Goal: Task Accomplishment & Management: Manage account settings

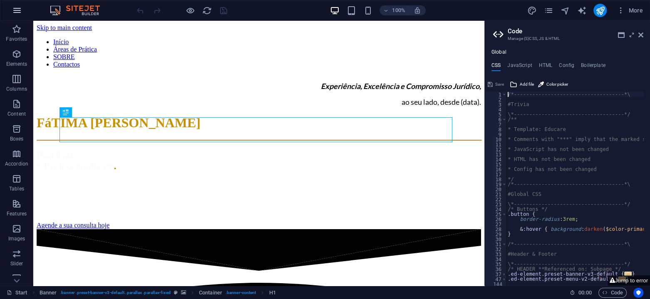
click at [13, 8] on icon "button" at bounding box center [17, 10] width 10 height 10
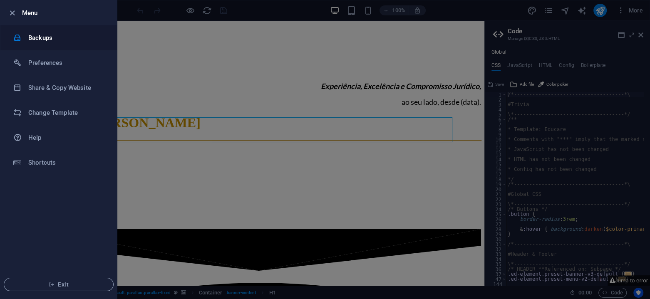
click at [38, 34] on h6 "Backups" at bounding box center [66, 38] width 77 height 10
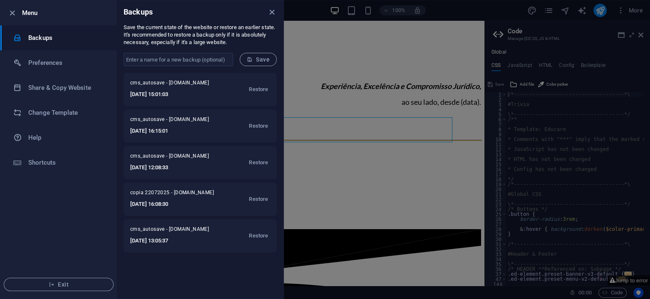
click at [168, 283] on div "cms_autosave - [DOMAIN_NAME] [DATE] 15:01:03 Restore cms_autosave - [DOMAIN_NAM…" at bounding box center [200, 186] width 166 height 226
click at [67, 63] on h6 "Preferences" at bounding box center [66, 63] width 77 height 10
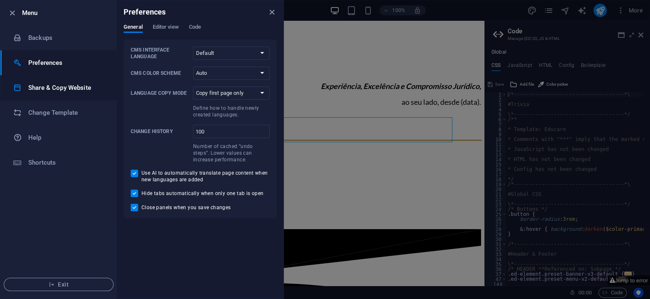
click at [53, 90] on h6 "Share & Copy Website" at bounding box center [66, 88] width 77 height 10
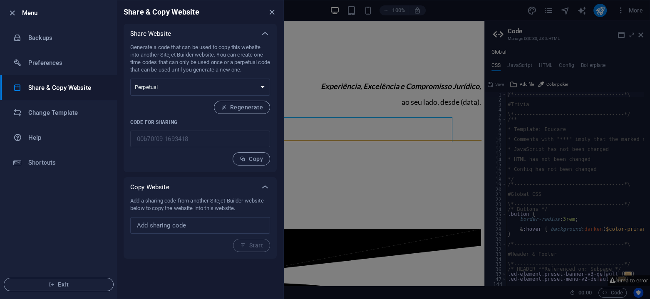
click at [59, 220] on ul "Menu Backups Preferences Share & Copy Website Change Template Help Shortcuts Ex…" at bounding box center [58, 149] width 116 height 298
click at [324, 173] on div at bounding box center [325, 149] width 650 height 299
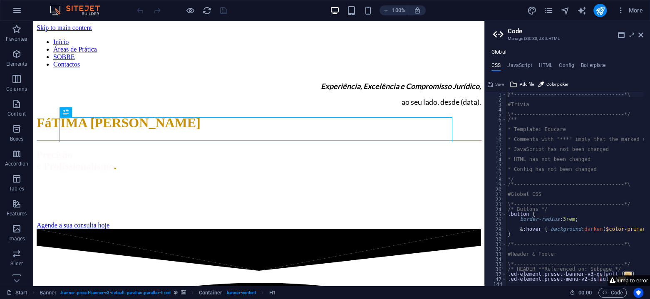
click at [625, 283] on button "Jump to error" at bounding box center [628, 280] width 42 height 10
type textarea "$submenu-color-sticky: $submenu-color,"
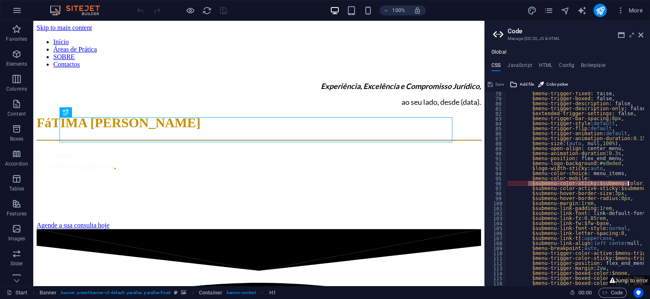
drag, startPoint x: 527, startPoint y: 184, endPoint x: 631, endPoint y: 183, distance: 104.4
click at [631, 183] on div "$menu-trigger-fixed : false, $menu-trigger-boxed : false, $menu-trigger-descrip…" at bounding box center [620, 190] width 228 height 198
click at [626, 194] on div at bounding box center [599, 198] width 93 height 17
click at [586, 193] on div at bounding box center [599, 198] width 93 height 17
click at [206, 8] on icon "reload" at bounding box center [207, 11] width 10 height 10
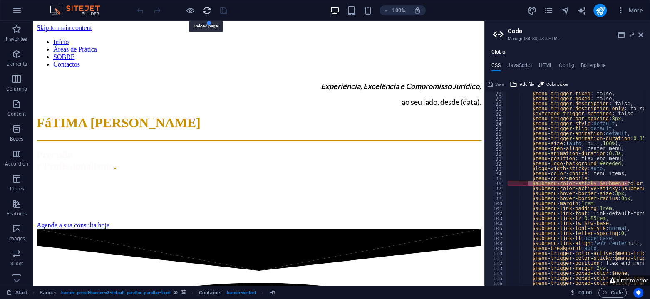
scroll to position [0, 0]
click at [581, 13] on icon "text_generator" at bounding box center [582, 11] width 10 height 10
select select "English"
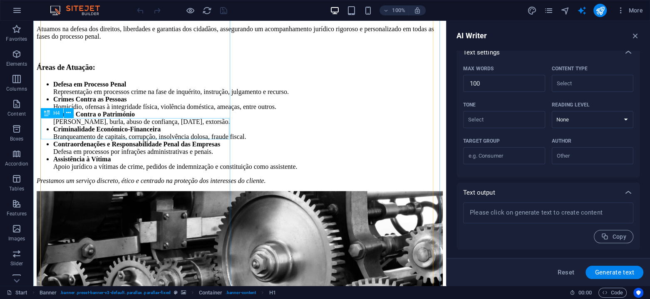
scroll to position [1775, 0]
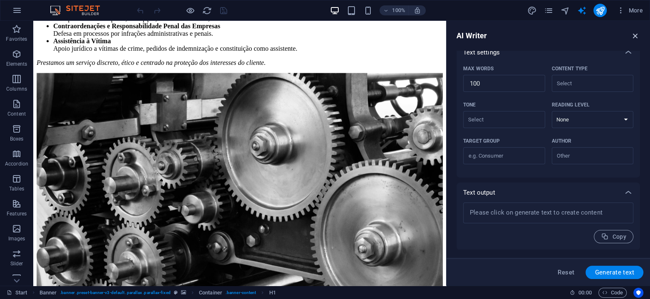
drag, startPoint x: 639, startPoint y: 35, endPoint x: 585, endPoint y: 19, distance: 56.1
click at [639, 35] on icon "button" at bounding box center [635, 35] width 9 height 9
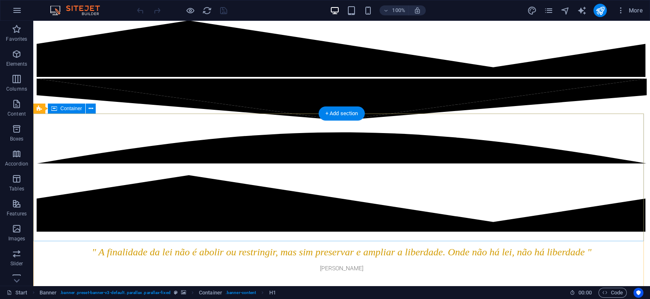
scroll to position [305, 0]
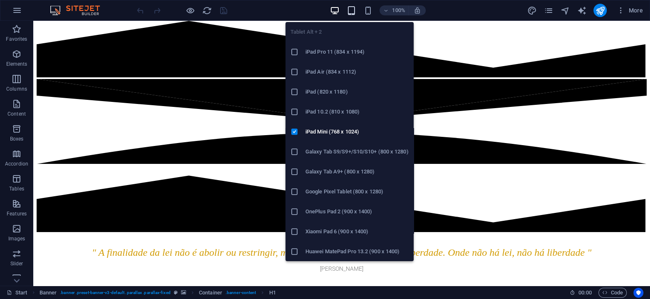
click at [350, 9] on icon "button" at bounding box center [351, 11] width 10 height 10
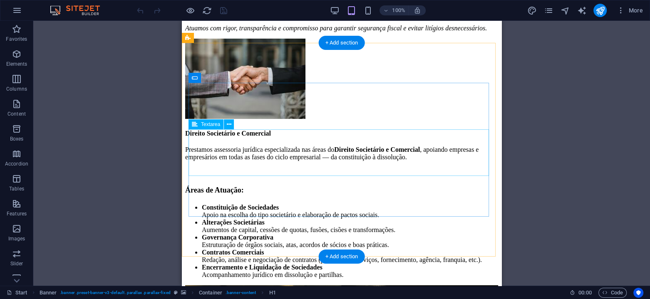
scroll to position [2749, 0]
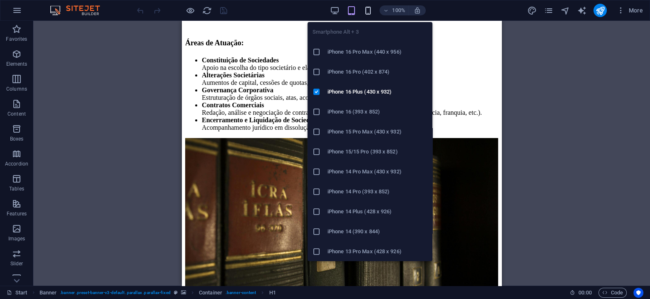
click at [370, 11] on icon "button" at bounding box center [368, 11] width 10 height 10
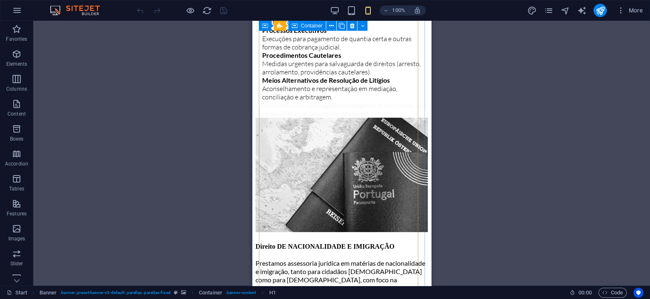
scroll to position [3220, 0]
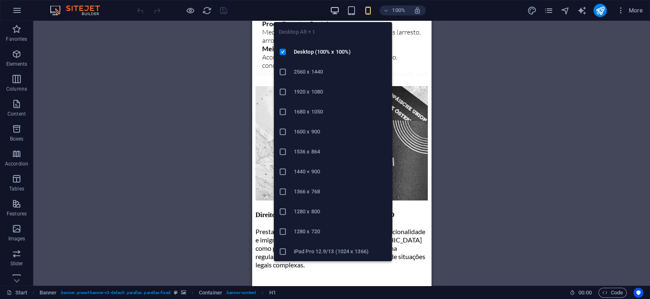
click at [331, 13] on icon "button" at bounding box center [335, 11] width 10 height 10
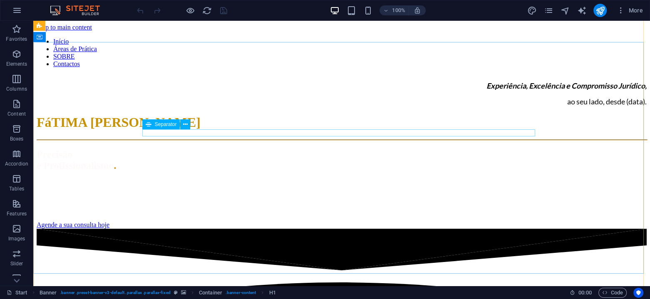
scroll to position [0, 0]
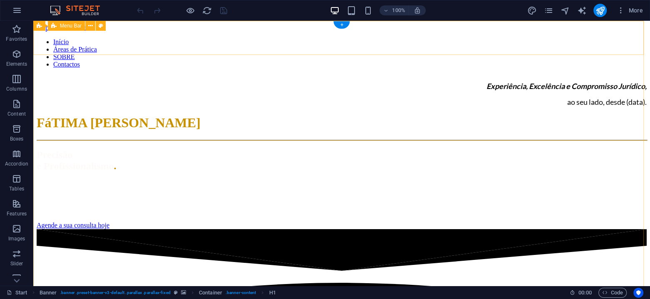
click at [112, 38] on div "Início Áreas de Prática SOBRE Contactos" at bounding box center [342, 50] width 610 height 37
click at [154, 42] on nav "Início Áreas de Prática SOBRE Contactos" at bounding box center [342, 53] width 610 height 30
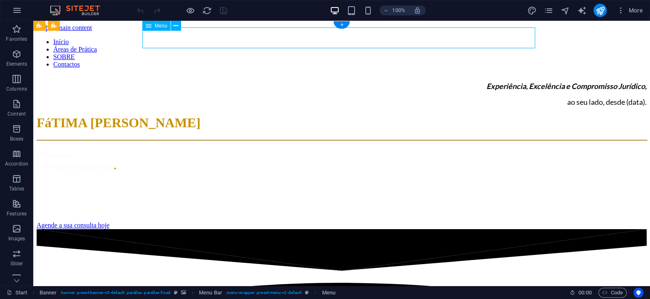
click at [154, 42] on nav "Início Áreas de Prática SOBRE Contactos" at bounding box center [342, 53] width 610 height 30
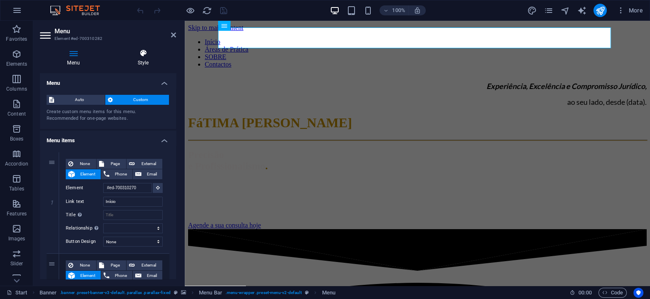
click at [140, 60] on h4 "Style" at bounding box center [143, 57] width 66 height 17
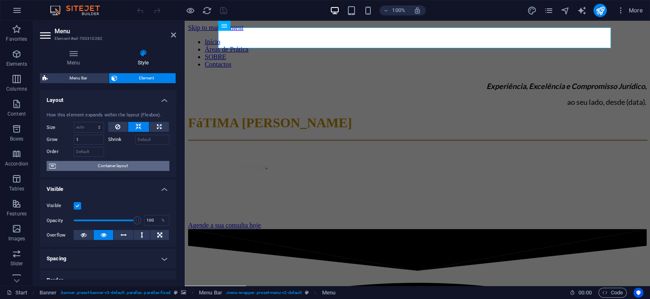
click at [117, 168] on span "Container layout" at bounding box center [112, 166] width 109 height 10
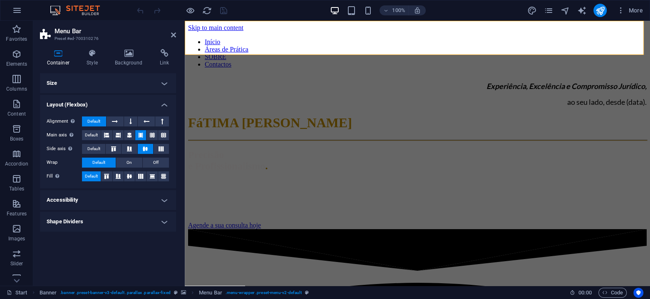
click at [119, 198] on h4 "Accessibility" at bounding box center [108, 200] width 136 height 20
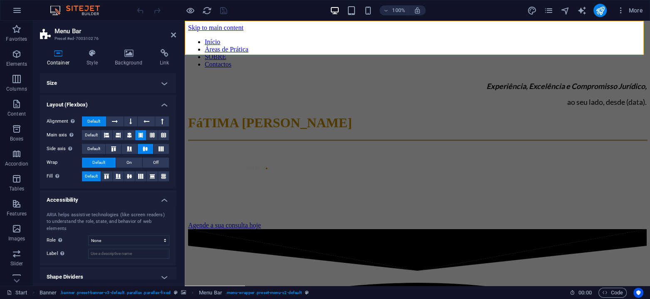
scroll to position [0, 0]
click at [108, 270] on h4 "Shape Dividers" at bounding box center [108, 277] width 136 height 20
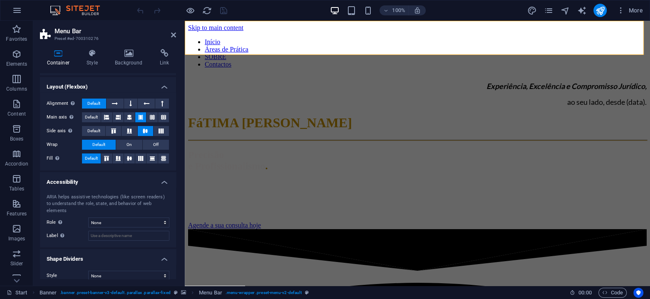
scroll to position [19, 0]
click at [129, 140] on span "On" at bounding box center [128, 144] width 5 height 10
click at [105, 145] on button "Default" at bounding box center [99, 144] width 34 height 10
click at [129, 146] on span "On" at bounding box center [128, 144] width 5 height 10
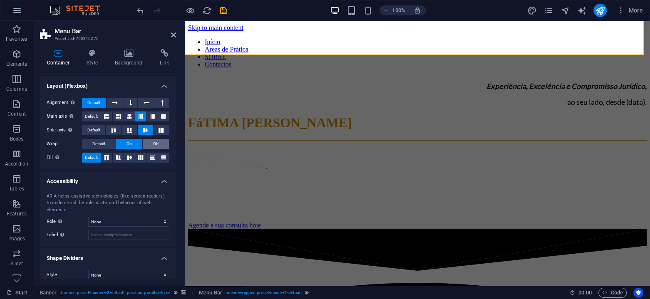
click at [146, 146] on button "Off" at bounding box center [156, 144] width 26 height 10
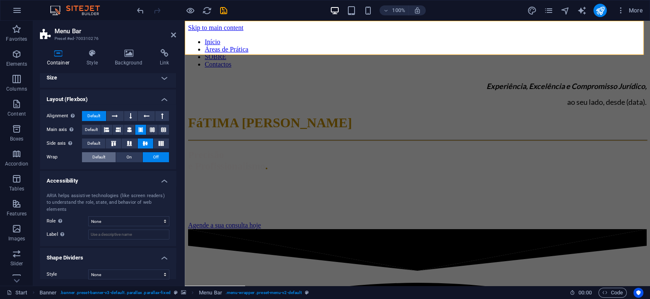
click at [106, 154] on button "Default" at bounding box center [99, 157] width 34 height 10
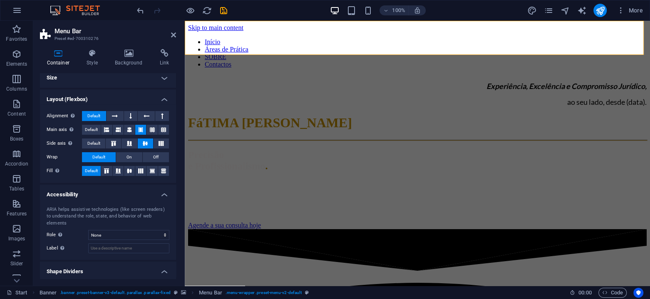
scroll to position [0, 0]
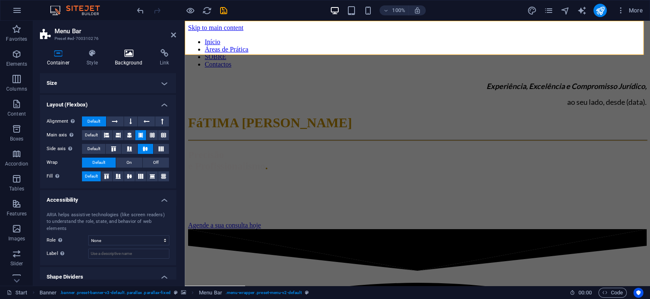
click at [132, 58] on h4 "Background" at bounding box center [130, 57] width 45 height 17
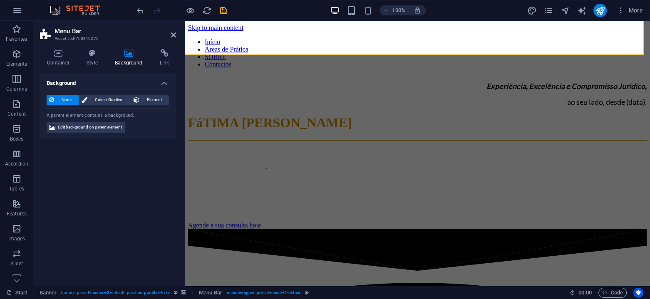
click at [130, 196] on div "Background None Color / Gradient Element Stretch background to full-width Color…" at bounding box center [108, 176] width 136 height 206
click at [95, 124] on span "Edit background on parent element" at bounding box center [90, 127] width 64 height 10
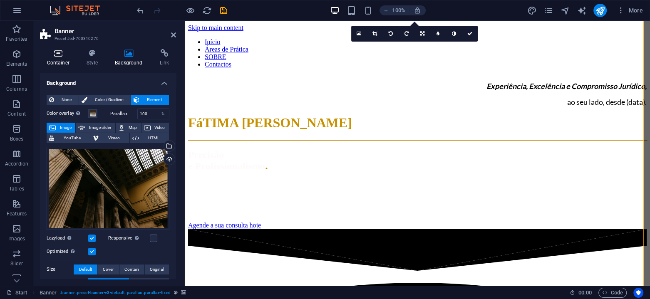
click at [56, 53] on icon at bounding box center [58, 53] width 37 height 8
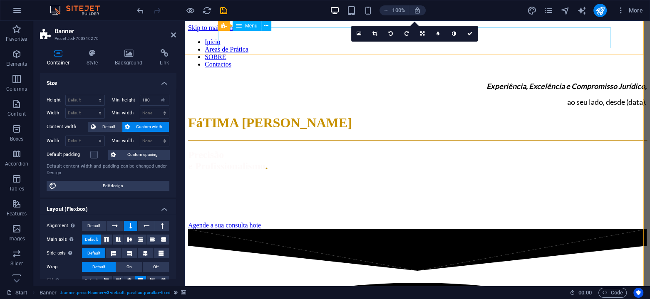
click at [260, 42] on nav "Início Áreas de Prática SOBRE Contactos" at bounding box center [417, 53] width 459 height 30
click at [324, 38] on nav "Início Áreas de Prática SOBRE Contactos" at bounding box center [417, 53] width 459 height 30
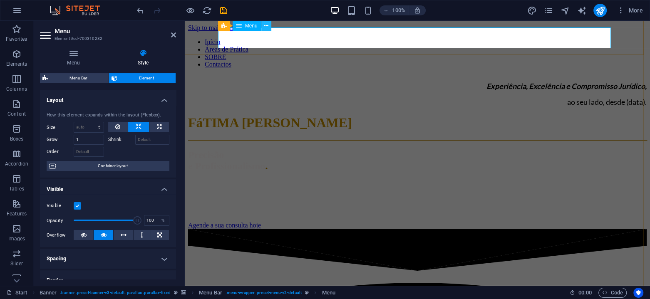
click at [267, 28] on icon at bounding box center [266, 26] width 5 height 9
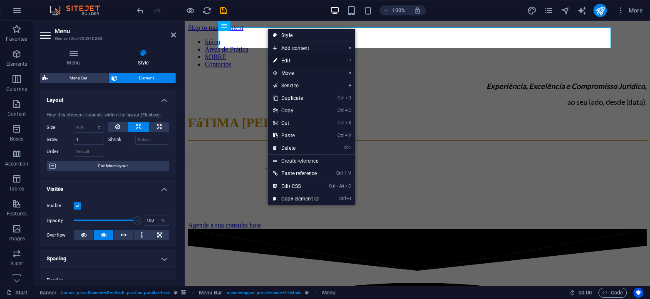
click at [298, 62] on link "⏎ Edit" at bounding box center [296, 61] width 56 height 12
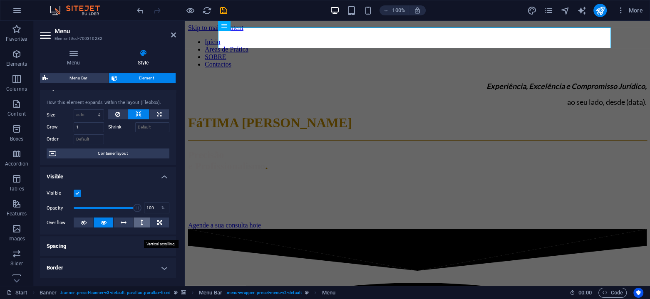
scroll to position [55, 0]
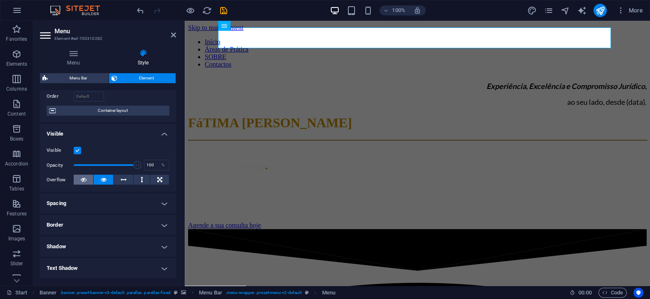
click at [85, 177] on icon at bounding box center [84, 180] width 6 height 10
click at [106, 177] on icon at bounding box center [104, 180] width 6 height 10
click at [121, 181] on icon at bounding box center [124, 180] width 6 height 10
drag, startPoint x: 137, startPoint y: 181, endPoint x: 152, endPoint y: 179, distance: 15.1
click at [138, 181] on button at bounding box center [142, 180] width 16 height 10
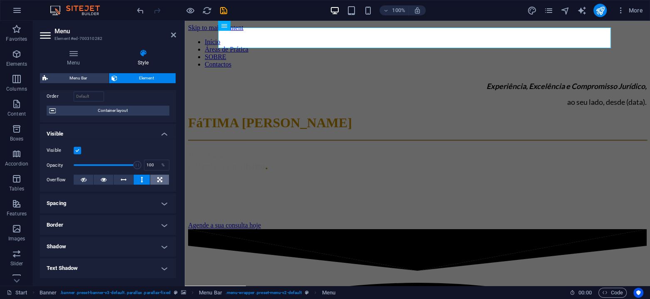
click at [155, 179] on button at bounding box center [159, 180] width 19 height 10
click at [105, 175] on icon at bounding box center [104, 180] width 6 height 10
drag, startPoint x: 135, startPoint y: 166, endPoint x: 92, endPoint y: 167, distance: 42.5
click at [92, 167] on span at bounding box center [93, 165] width 8 height 8
type input "100"
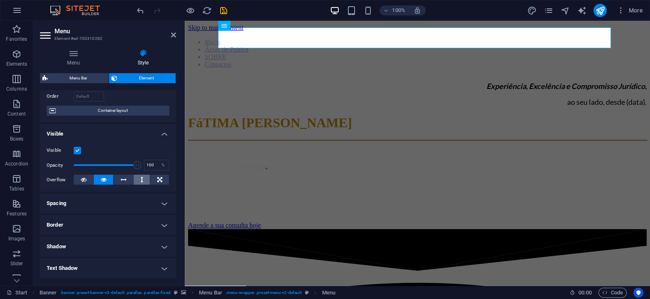
drag, startPoint x: 92, startPoint y: 167, endPoint x: 148, endPoint y: 174, distance: 56.1
click at [148, 174] on div "Visible Opacity 100 % Overflow" at bounding box center [108, 165] width 136 height 53
click at [77, 149] on label at bounding box center [77, 150] width 7 height 7
click at [0, 0] on input "Visible" at bounding box center [0, 0] width 0 height 0
click at [77, 149] on label at bounding box center [77, 150] width 7 height 7
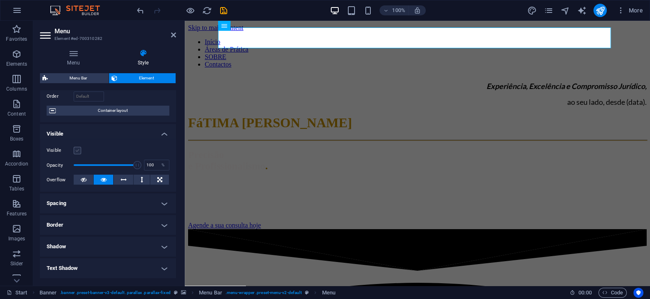
click at [0, 0] on input "Visible" at bounding box center [0, 0] width 0 height 0
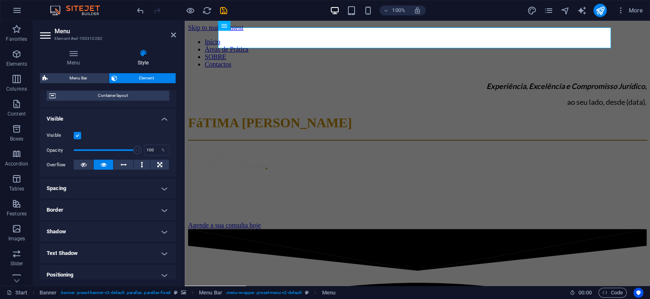
scroll to position [0, 0]
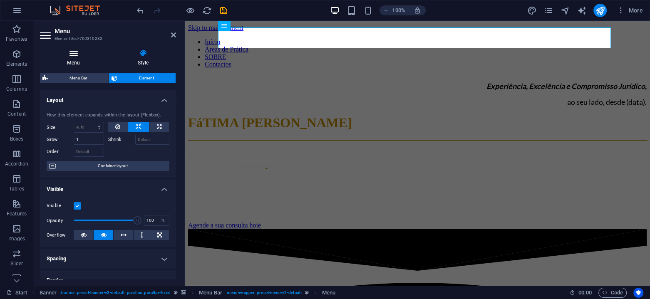
click at [77, 51] on icon at bounding box center [73, 53] width 67 height 8
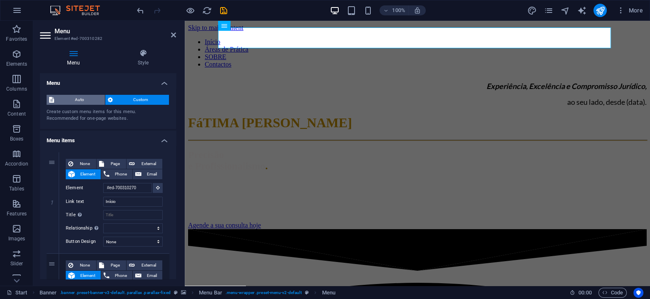
click at [87, 99] on span "Auto" at bounding box center [80, 100] width 46 height 10
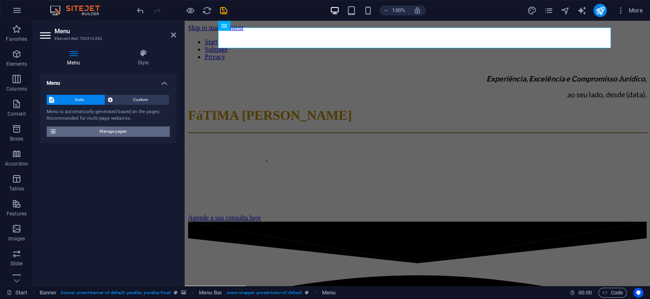
click at [112, 130] on span "Manage pages" at bounding box center [113, 131] width 108 height 10
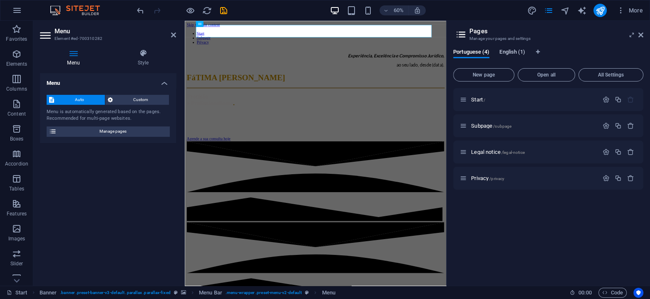
click at [515, 55] on span "English (1)" at bounding box center [512, 53] width 26 height 12
click at [478, 52] on span "Portuguese (4)" at bounding box center [471, 53] width 36 height 12
click at [141, 98] on span "Custom" at bounding box center [141, 100] width 52 height 10
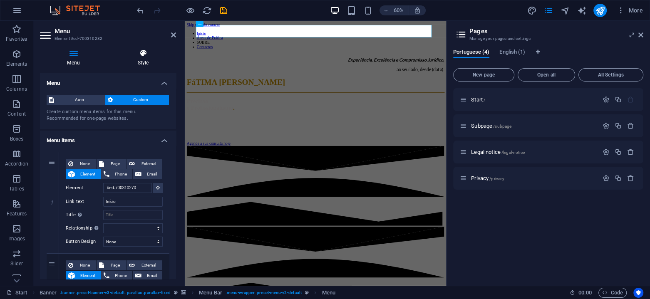
click at [137, 58] on h4 "Style" at bounding box center [143, 57] width 66 height 17
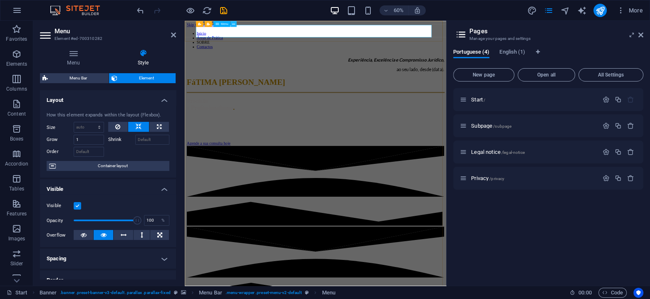
click at [234, 24] on icon at bounding box center [233, 23] width 3 height 5
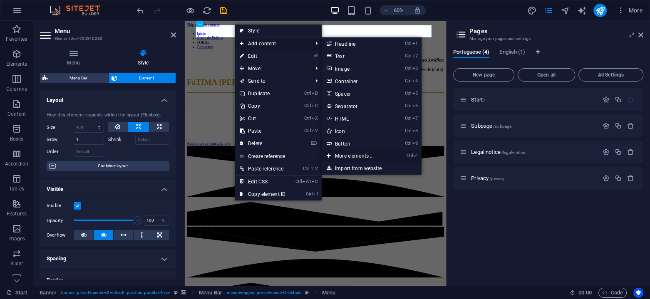
click at [363, 155] on link "Ctrl ⏎ More elements ..." at bounding box center [356, 156] width 69 height 12
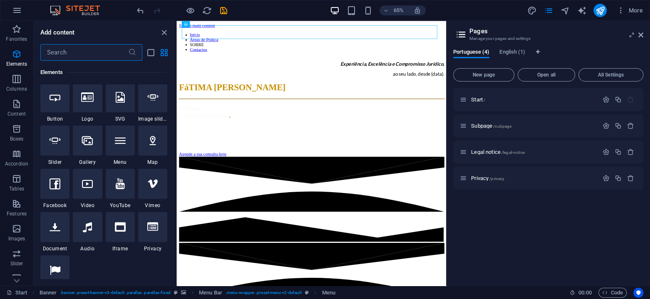
scroll to position [199, 0]
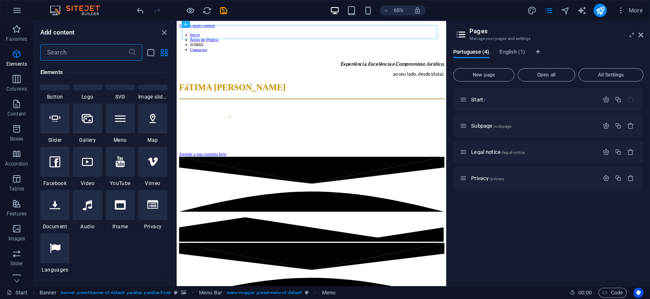
click at [505, 232] on div "Start / Subpage /subpage Legal notice /legal-notice Privacy /privacy" at bounding box center [548, 183] width 190 height 191
click at [562, 10] on icon "navigator" at bounding box center [565, 11] width 10 height 10
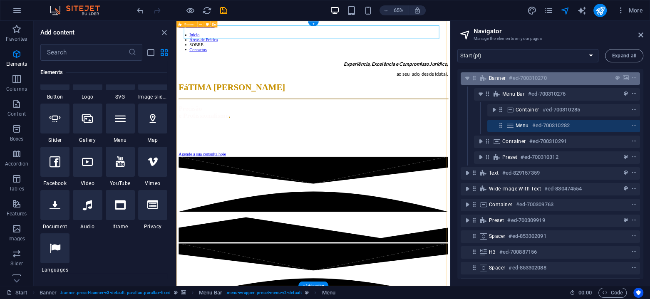
click at [541, 77] on h6 "#ed-700310270" at bounding box center [527, 78] width 37 height 10
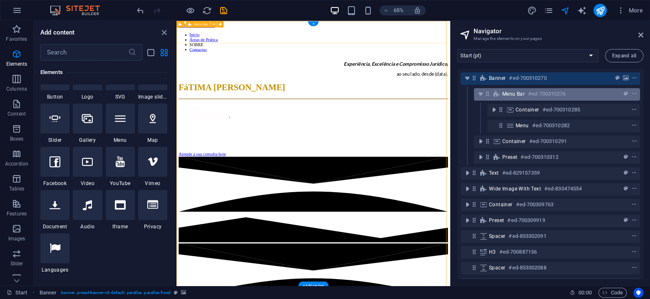
click at [543, 92] on h6 "#ed-700310276" at bounding box center [546, 94] width 37 height 10
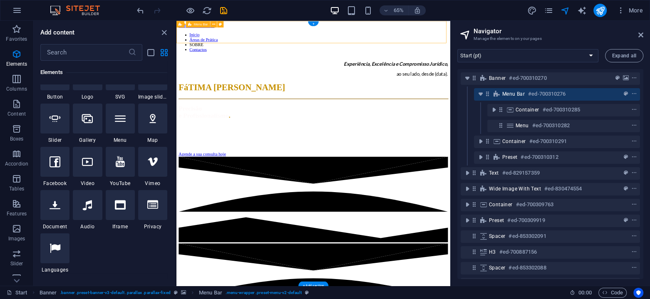
click at [543, 92] on h6 "#ed-700310276" at bounding box center [546, 94] width 37 height 10
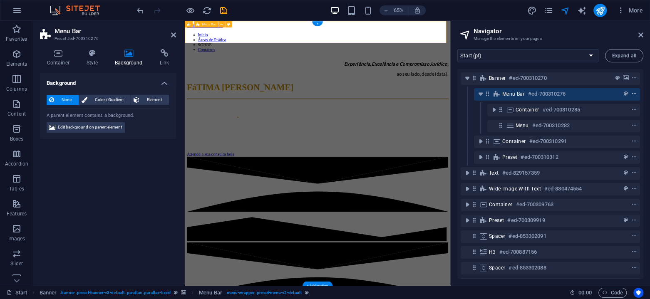
click at [635, 95] on icon "context-menu" at bounding box center [634, 94] width 6 height 6
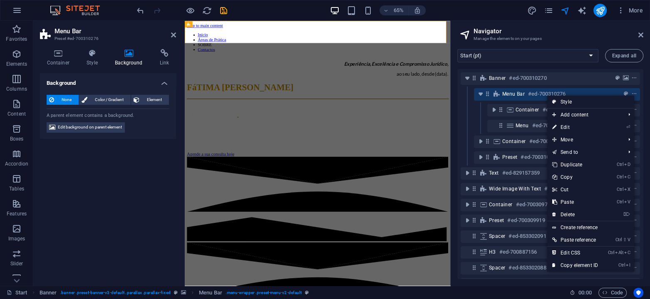
click at [110, 173] on div "Background None Color / Gradient Element Stretch background to full-width Color…" at bounding box center [108, 176] width 136 height 206
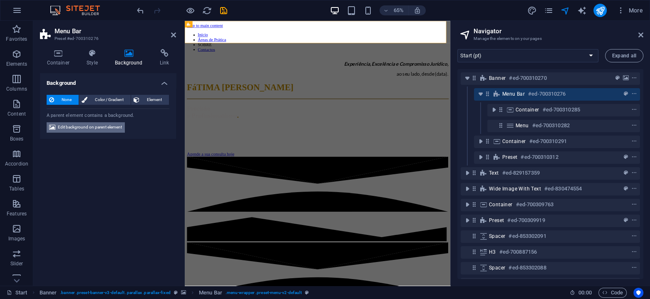
click at [102, 127] on span "Edit background on parent element" at bounding box center [90, 127] width 64 height 10
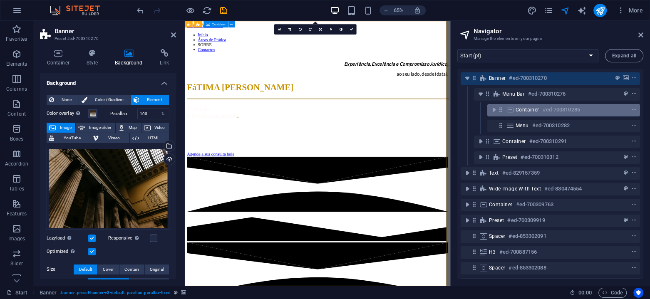
click at [512, 109] on icon at bounding box center [510, 110] width 9 height 7
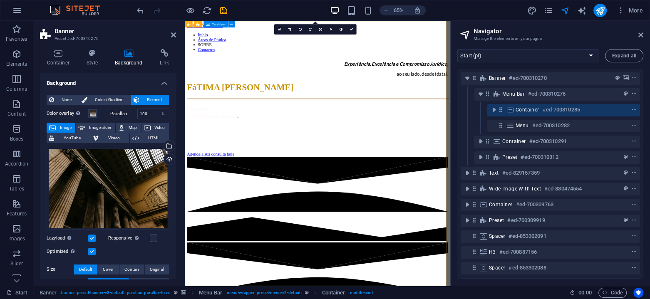
click at [519, 109] on span "Container" at bounding box center [528, 110] width 24 height 7
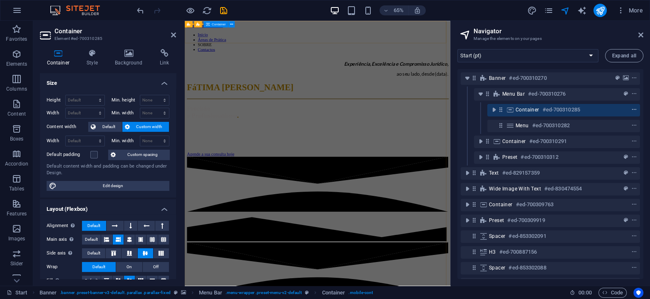
click at [632, 111] on icon "context-menu" at bounding box center [634, 110] width 6 height 6
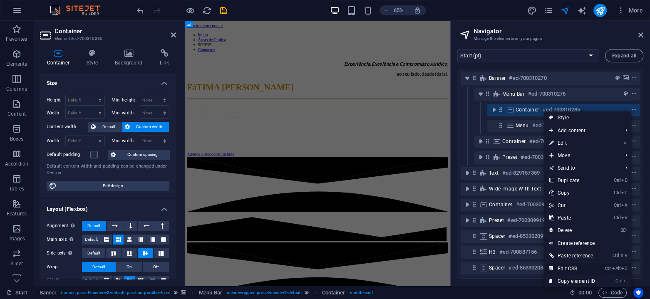
click at [573, 266] on link "Ctrl Alt C Edit CSS" at bounding box center [572, 269] width 56 height 12
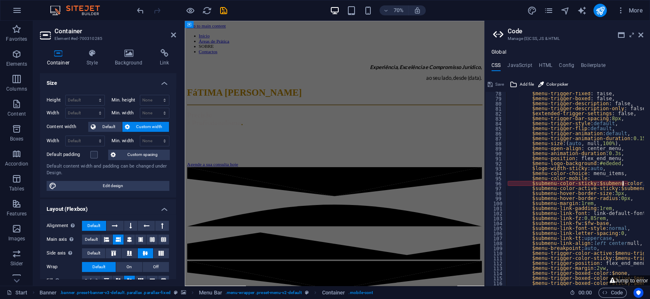
click at [624, 184] on div "$menu-trigger-fixed : false, $menu-trigger-boxed : false, $menu-trigger-descrip…" at bounding box center [620, 190] width 228 height 198
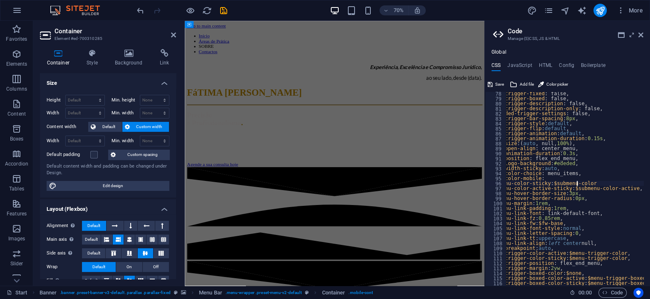
scroll to position [0, 11]
click at [605, 188] on div "$menu-trigger-fixed : false, $menu-trigger-boxed : false, $menu-trigger-descrip…" at bounding box center [574, 190] width 228 height 198
click at [556, 178] on div "$menu-trigger-fixed : false, $menu-trigger-boxed : false, $menu-trigger-descrip…" at bounding box center [574, 190] width 228 height 198
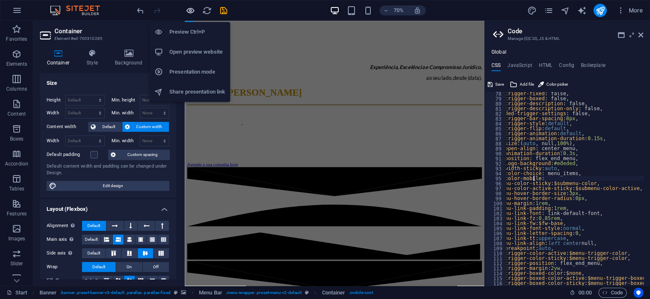
type textarea "$menu-color-mobile:"
click at [186, 13] on icon "button" at bounding box center [191, 11] width 10 height 10
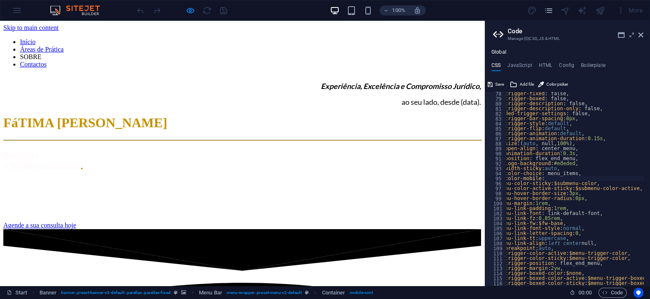
click at [35, 40] on link "Início" at bounding box center [27, 41] width 15 height 7
click at [64, 46] on link "Áreas de Prática" at bounding box center [42, 49] width 44 height 7
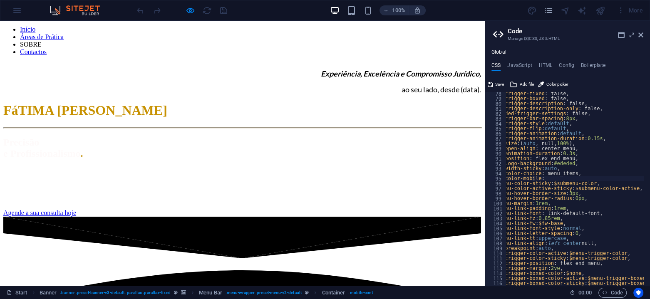
scroll to position [0, 0]
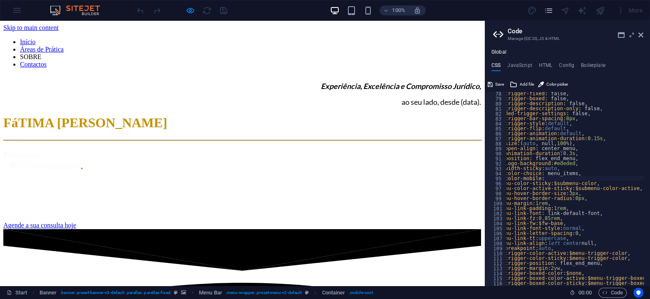
click at [99, 38] on ul "Início Áreas de Prática SOBRE Contactos" at bounding box center [242, 53] width 478 height 30
drag, startPoint x: 642, startPoint y: 17, endPoint x: 641, endPoint y: 37, distance: 20.4
click at [641, 37] on icon at bounding box center [640, 35] width 5 height 7
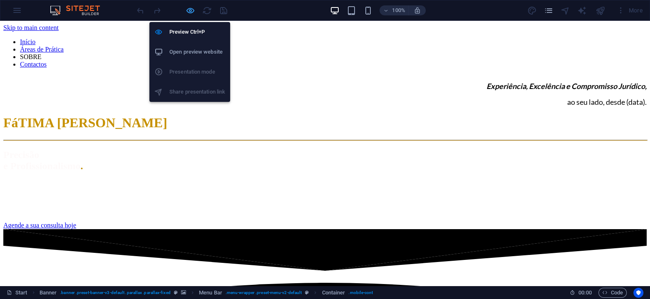
click at [189, 8] on icon "button" at bounding box center [191, 11] width 10 height 10
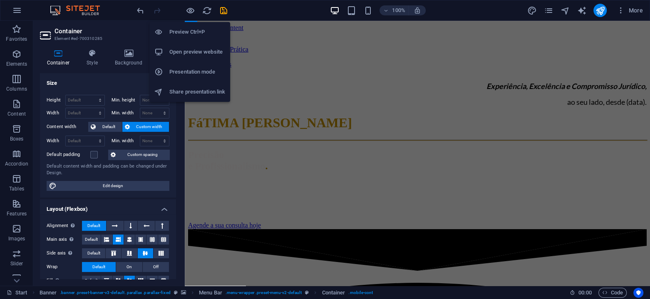
click at [201, 55] on h6 "Open preview website" at bounding box center [197, 52] width 56 height 10
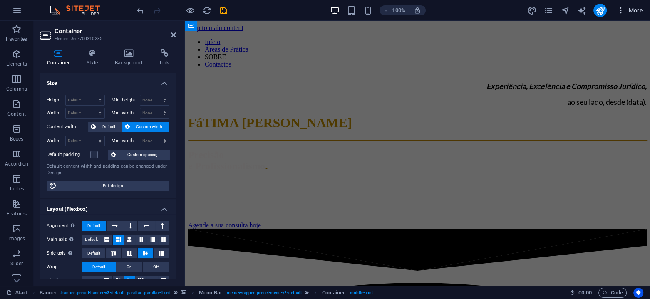
click at [636, 9] on span "More" at bounding box center [630, 10] width 26 height 8
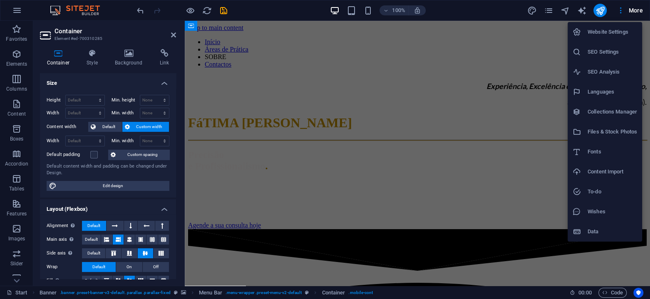
click at [622, 30] on h6 "Website Settings" at bounding box center [612, 32] width 50 height 10
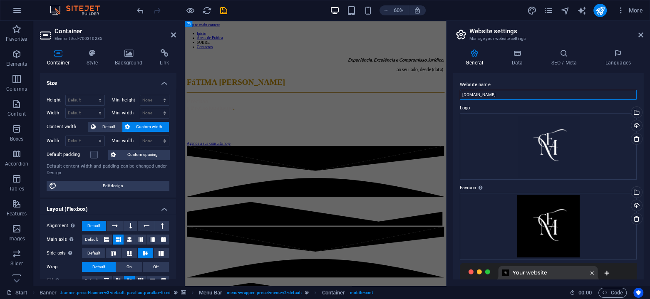
click at [512, 95] on input "[DOMAIN_NAME]" at bounding box center [548, 95] width 177 height 10
drag, startPoint x: 518, startPoint y: 95, endPoint x: 450, endPoint y: 92, distance: 68.3
click at [450, 92] on div "General Data SEO / Meta Languages Website name [DOMAIN_NAME] Logo Drag files he…" at bounding box center [547, 163] width 203 height 243
click at [518, 54] on icon at bounding box center [517, 53] width 36 height 8
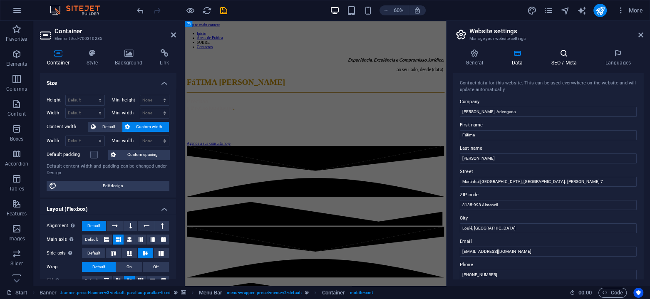
click at [565, 53] on icon at bounding box center [563, 53] width 51 height 8
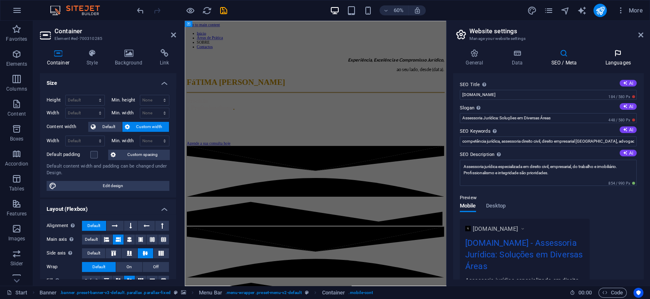
click at [623, 57] on icon at bounding box center [617, 53] width 51 height 8
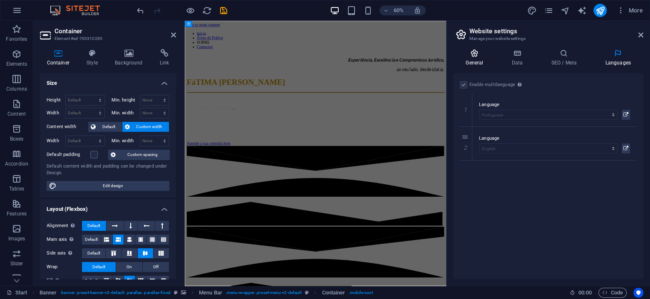
click at [480, 56] on icon at bounding box center [474, 53] width 42 height 8
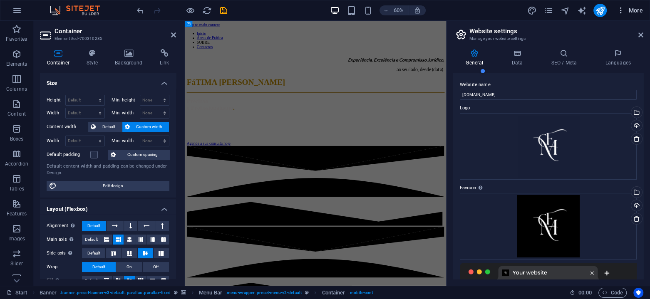
click at [640, 7] on span "More" at bounding box center [630, 10] width 26 height 8
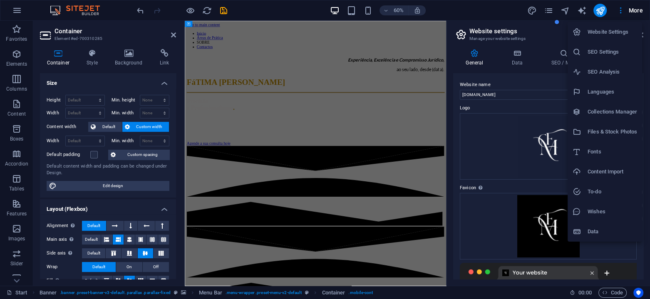
click at [617, 108] on h6 "Collections Manager" at bounding box center [612, 112] width 50 height 10
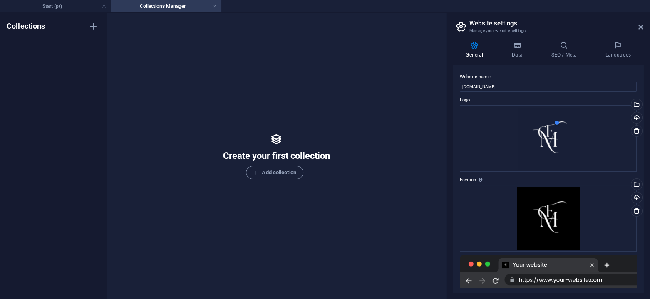
drag, startPoint x: 213, startPoint y: 5, endPoint x: 213, endPoint y: 10, distance: 4.7
click at [213, 5] on link at bounding box center [214, 6] width 5 height 8
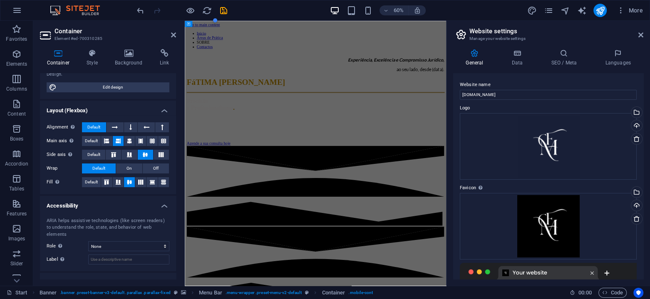
scroll to position [123, 0]
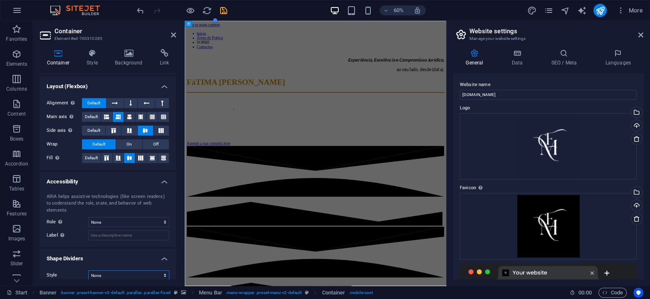
click at [156, 270] on select "None Triangle Square Diagonal Polygon 1 Polygon 2 Zigzag Multiple Zigzags Waves…" at bounding box center [128, 275] width 81 height 10
click at [12, 29] on icon "button" at bounding box center [17, 29] width 10 height 10
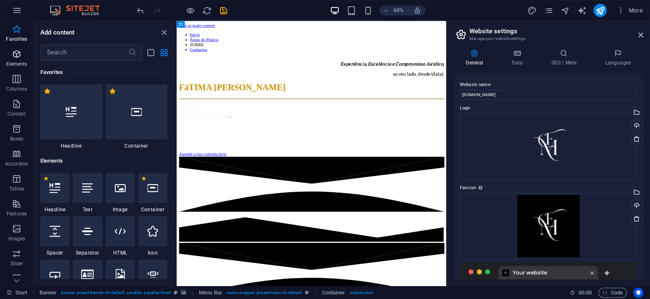
click at [15, 61] on p "Elements" at bounding box center [16, 64] width 21 height 7
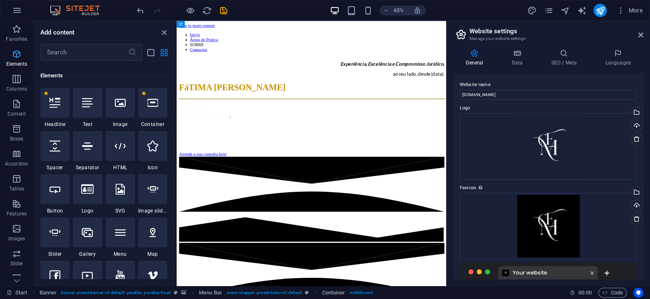
scroll to position [89, 0]
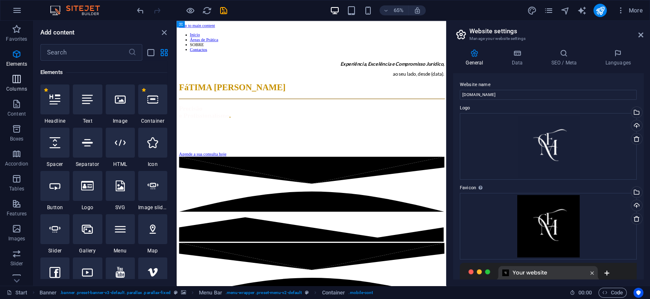
click at [20, 87] on p "Columns" at bounding box center [16, 89] width 21 height 7
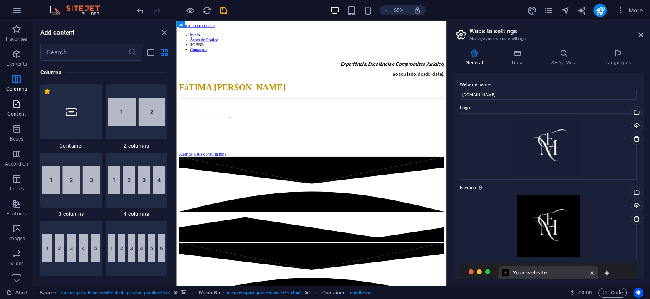
click at [19, 108] on icon "button" at bounding box center [17, 104] width 10 height 10
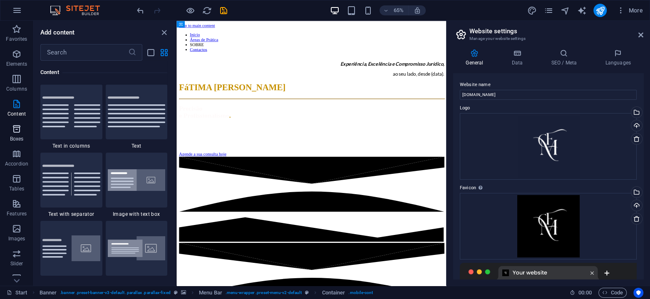
click at [19, 127] on icon "button" at bounding box center [17, 129] width 10 height 10
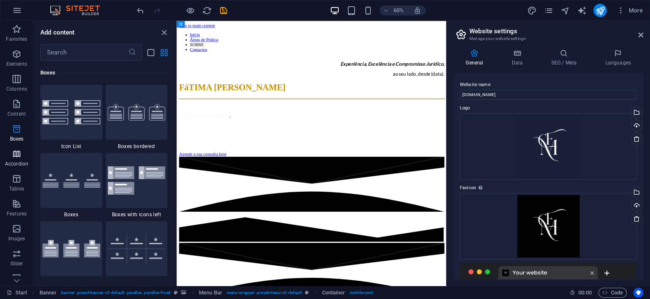
click at [17, 154] on icon "button" at bounding box center [17, 154] width 10 height 10
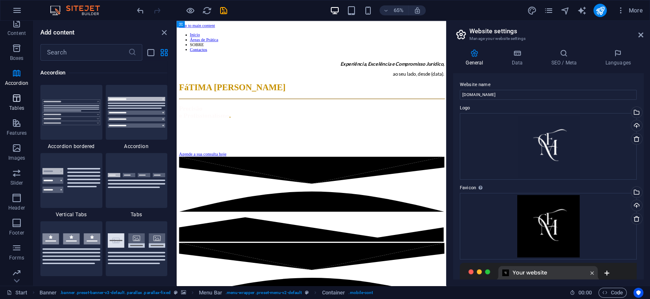
scroll to position [109, 0]
click at [18, 168] on icon "button" at bounding box center [17, 170] width 10 height 10
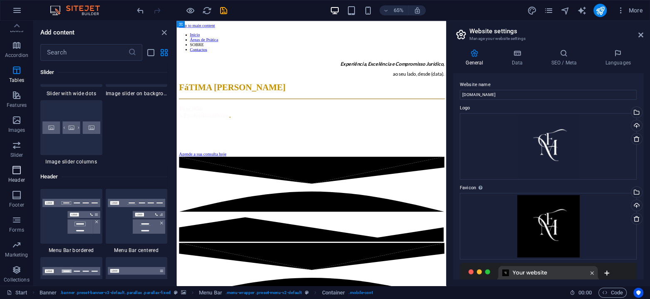
scroll to position [5009, 0]
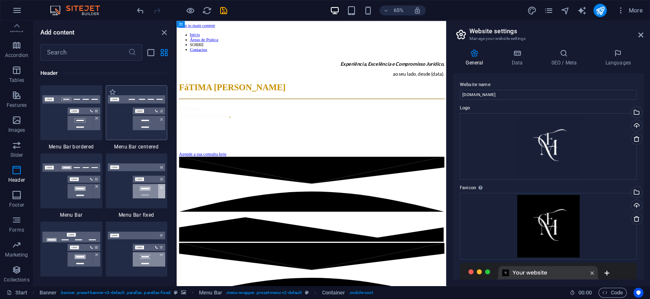
click at [113, 111] on img at bounding box center [137, 112] width 58 height 35
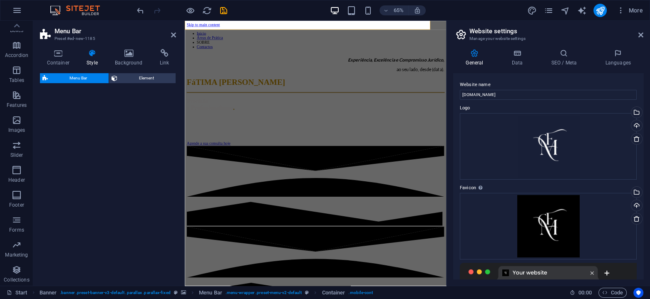
select select "rem"
select select "preset-menu-v2-centered"
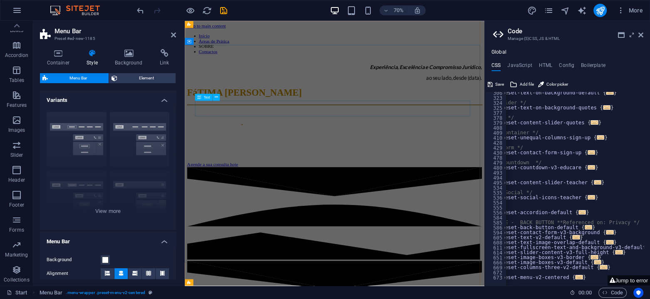
scroll to position [166, 0]
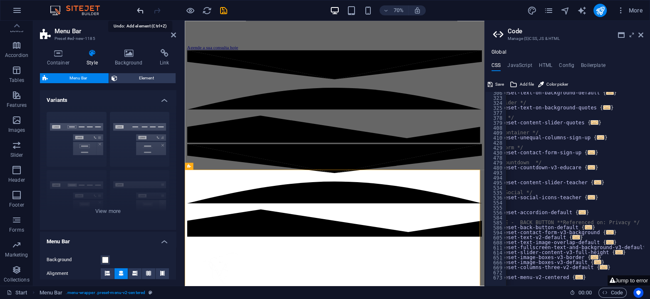
drag, startPoint x: 137, startPoint y: 8, endPoint x: 113, endPoint y: 8, distance: 23.7
click at [137, 8] on icon "undo" at bounding box center [141, 11] width 10 height 10
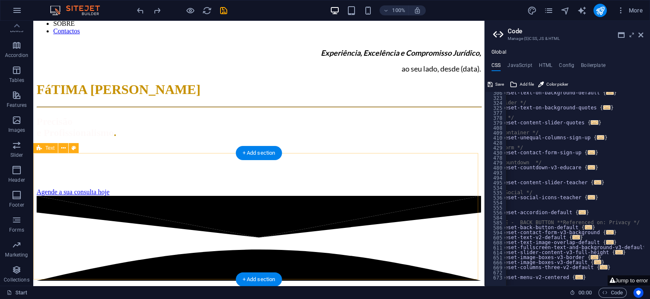
scroll to position [0, 0]
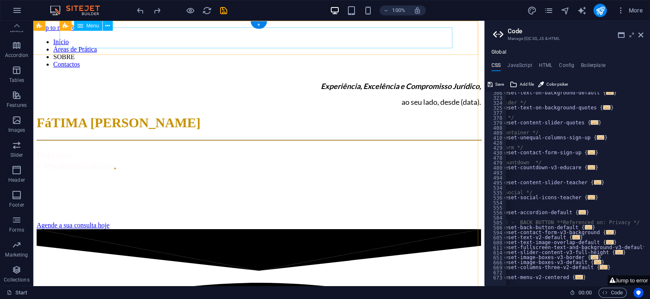
click at [79, 45] on nav "Início Áreas de Prática SOBRE Contactos" at bounding box center [259, 53] width 444 height 30
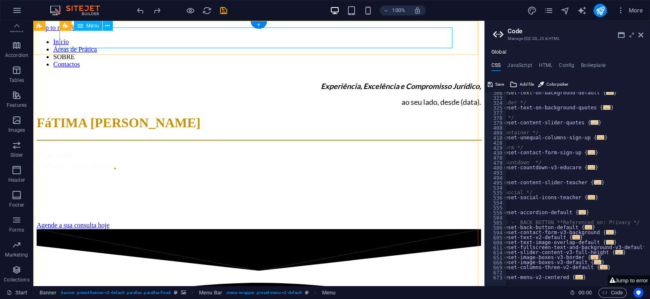
click at [60, 47] on nav "Início Áreas de Prática SOBRE Contactos" at bounding box center [259, 53] width 444 height 30
click at [70, 24] on icon at bounding box center [70, 26] width 5 height 9
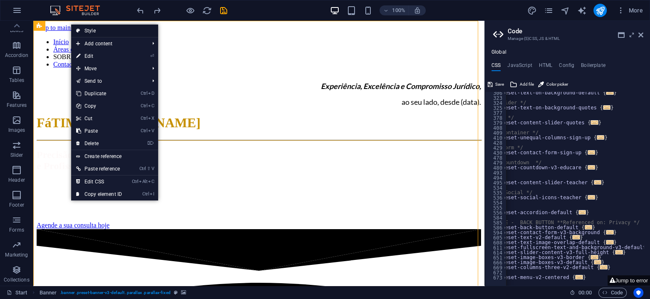
click at [89, 31] on link "Style" at bounding box center [114, 31] width 87 height 12
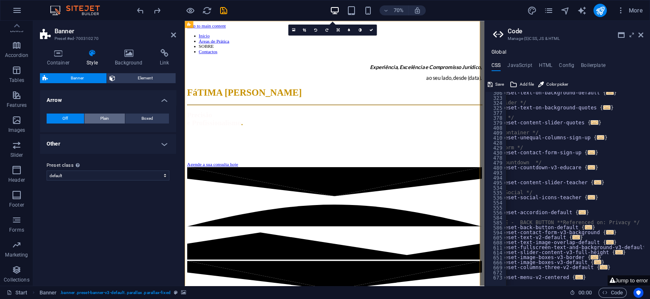
click at [106, 116] on span "Plain" at bounding box center [104, 119] width 9 height 10
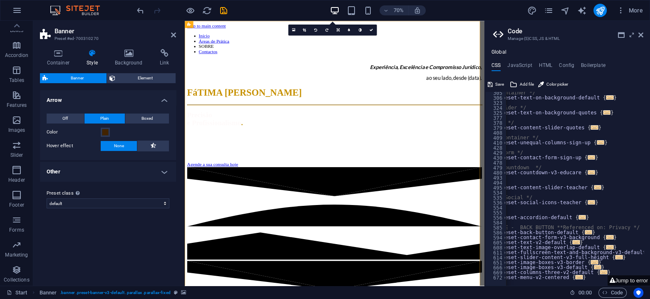
scroll to position [341, 0]
click at [148, 119] on span "Boxed" at bounding box center [147, 119] width 12 height 10
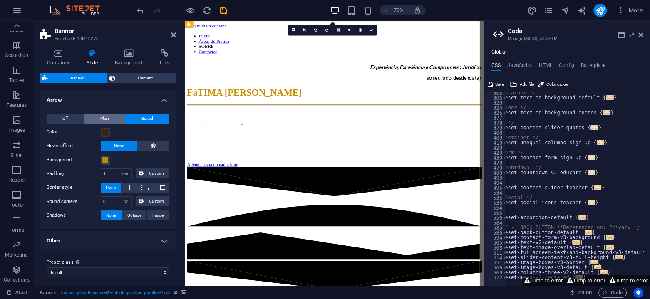
click at [110, 118] on button "Plain" at bounding box center [104, 119] width 41 height 10
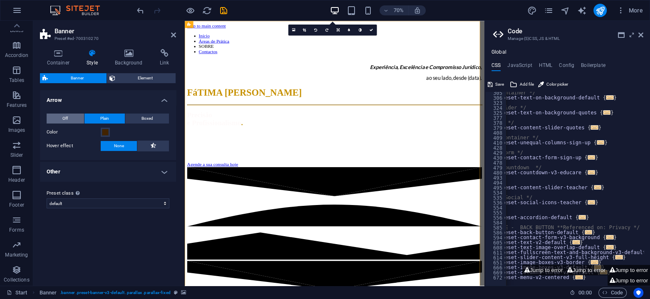
click at [69, 118] on button "Off" at bounding box center [65, 119] width 37 height 10
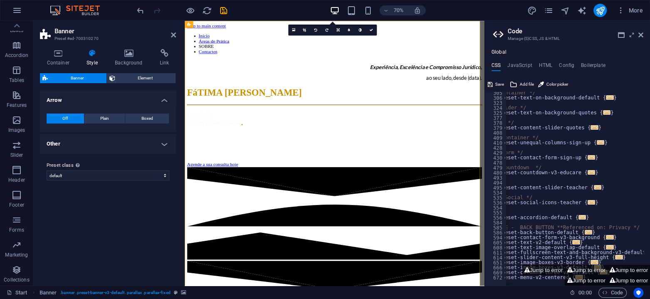
click at [67, 139] on h4 "Other" at bounding box center [108, 144] width 136 height 20
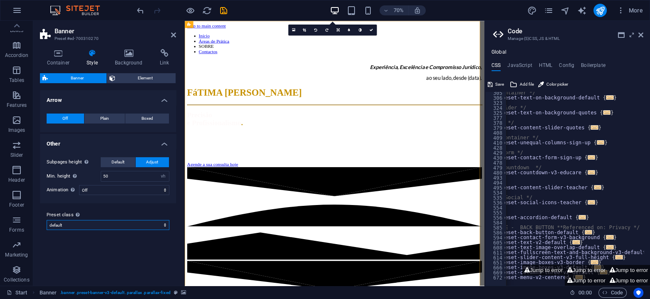
click at [67, 223] on select "default Add preset class" at bounding box center [108, 225] width 123 height 10
click at [125, 95] on h4 "Arrow" at bounding box center [108, 97] width 136 height 15
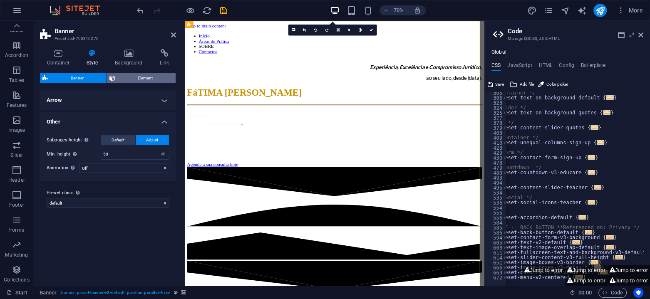
click at [131, 76] on span "Element" at bounding box center [146, 78] width 56 height 10
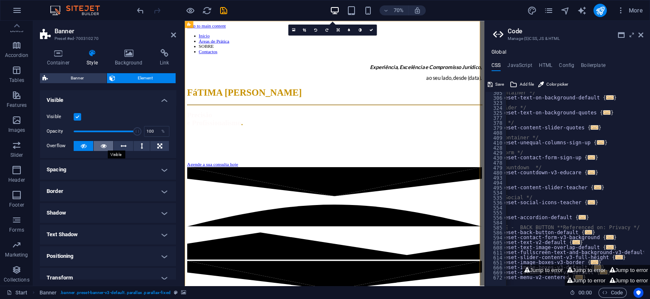
click at [102, 146] on icon at bounding box center [104, 146] width 6 height 10
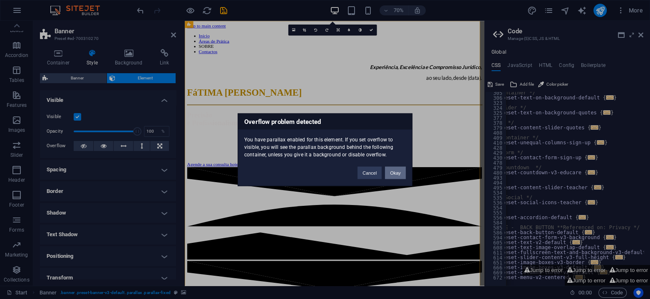
click at [395, 174] on button "Okay" at bounding box center [395, 172] width 21 height 12
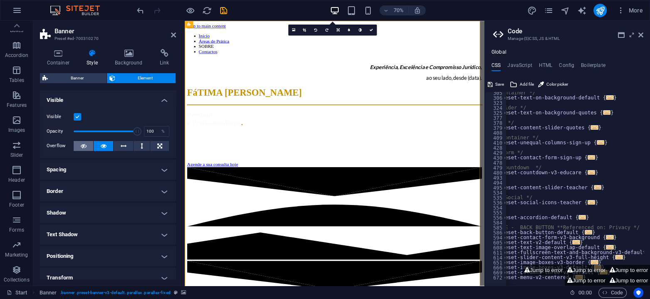
click at [81, 145] on icon at bounding box center [84, 146] width 6 height 10
click at [105, 141] on icon at bounding box center [104, 146] width 6 height 10
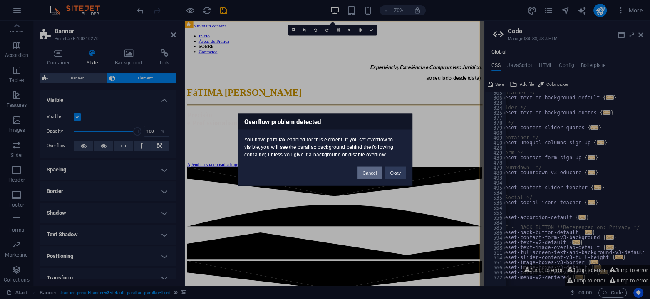
click at [373, 173] on button "Cancel" at bounding box center [369, 172] width 24 height 12
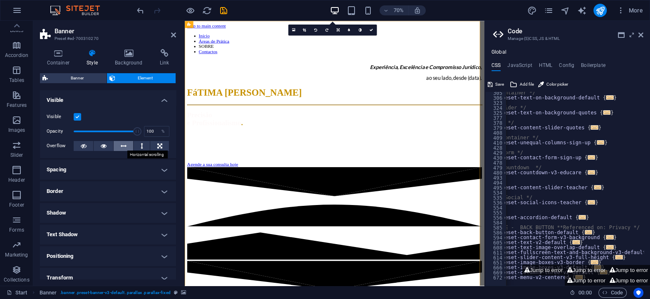
click at [122, 146] on icon at bounding box center [124, 146] width 6 height 10
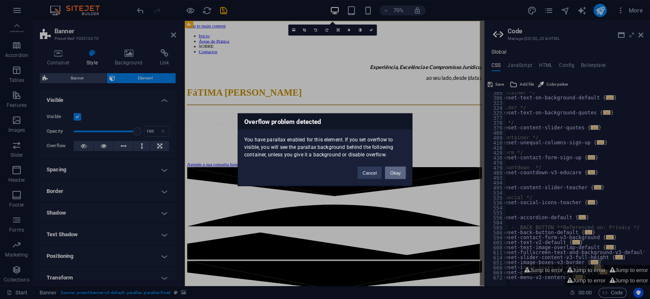
click at [391, 171] on button "Okay" at bounding box center [395, 172] width 21 height 12
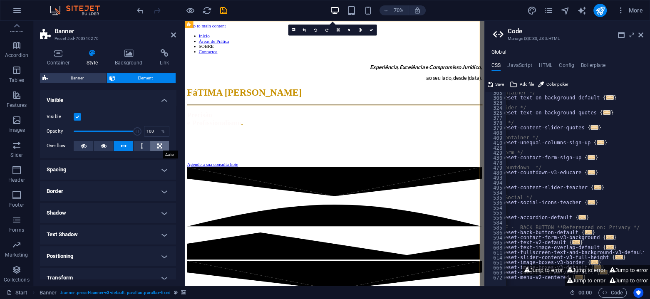
click at [161, 146] on button at bounding box center [159, 146] width 19 height 10
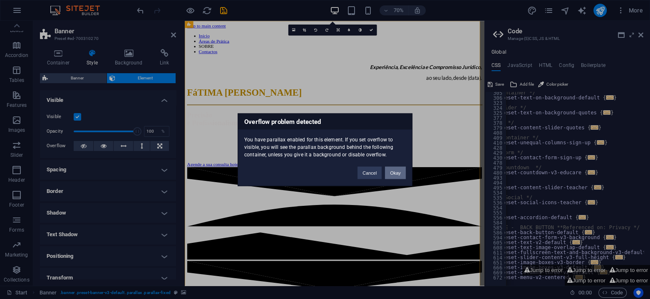
click at [401, 176] on button "Okay" at bounding box center [395, 172] width 21 height 12
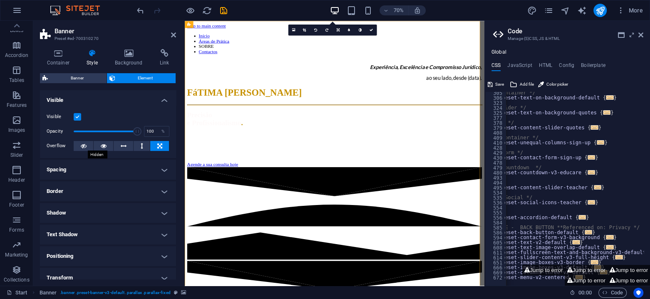
drag, startPoint x: 82, startPoint y: 147, endPoint x: 88, endPoint y: 168, distance: 21.2
click at [82, 149] on icon at bounding box center [84, 146] width 6 height 10
drag, startPoint x: 136, startPoint y: 131, endPoint x: 111, endPoint y: 133, distance: 24.6
click at [111, 133] on span at bounding box center [115, 131] width 8 height 8
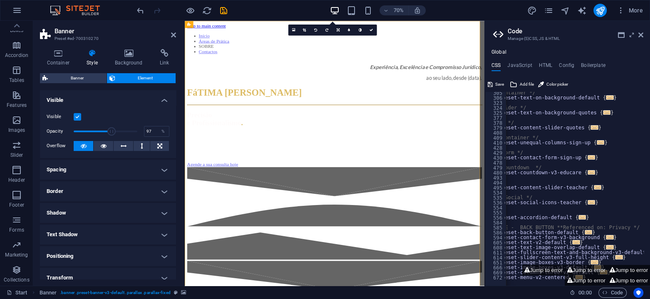
type input "100"
drag, startPoint x: 111, startPoint y: 129, endPoint x: 143, endPoint y: 137, distance: 33.0
click at [143, 137] on div "Opacity 100 %" at bounding box center [108, 131] width 123 height 12
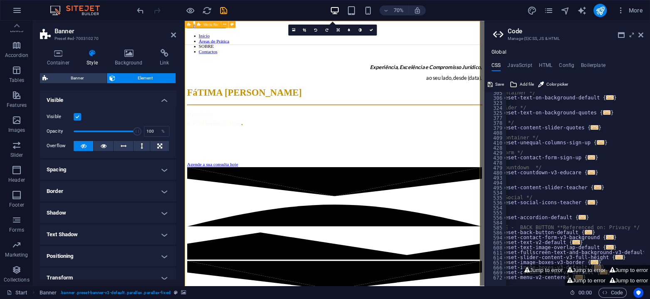
click at [268, 54] on div "Início Áreas de Prática SOBRE Contactos" at bounding box center [398, 50] width 421 height 37
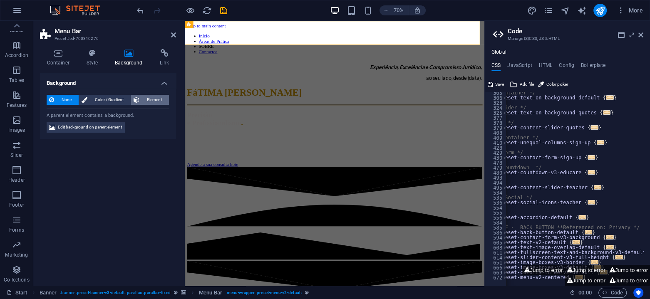
click at [144, 99] on span "Element" at bounding box center [154, 100] width 25 height 10
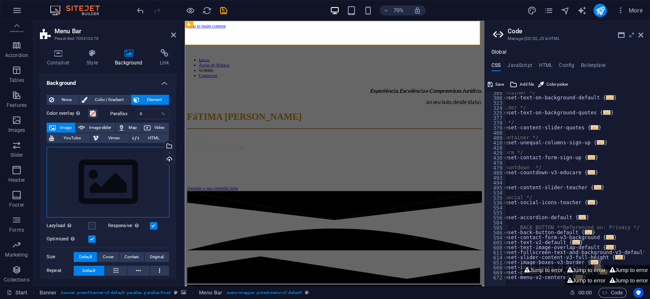
click at [101, 179] on div "Drag files here, click to choose files or select files from Files or our free s…" at bounding box center [108, 182] width 123 height 71
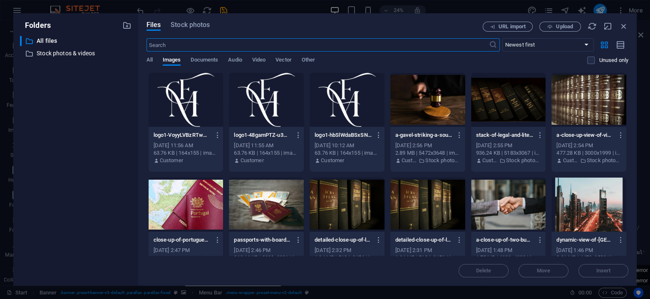
click at [181, 112] on div at bounding box center [186, 100] width 75 height 54
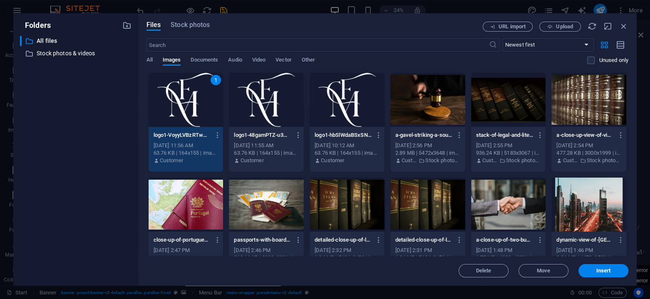
click at [181, 112] on div "1" at bounding box center [186, 100] width 75 height 54
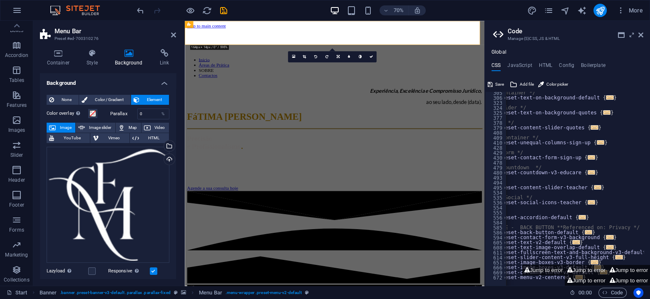
click at [63, 126] on span "Image" at bounding box center [65, 128] width 15 height 10
click at [118, 202] on div "Drag files here, click to choose files or select files from Files or our free s…" at bounding box center [108, 205] width 123 height 116
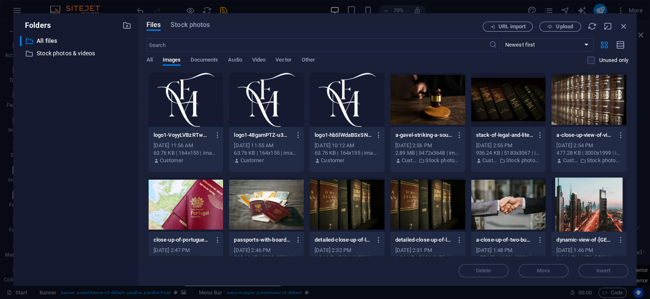
click at [118, 202] on div "​ All files All files ​ Stock photos & videos Stock photos & videos" at bounding box center [76, 157] width 112 height 243
click at [342, 106] on div at bounding box center [347, 100] width 75 height 54
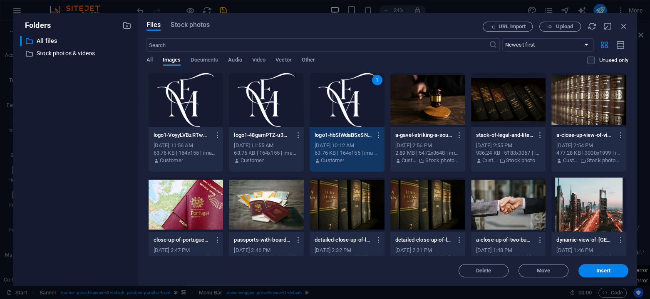
click at [342, 106] on div "1" at bounding box center [347, 100] width 75 height 54
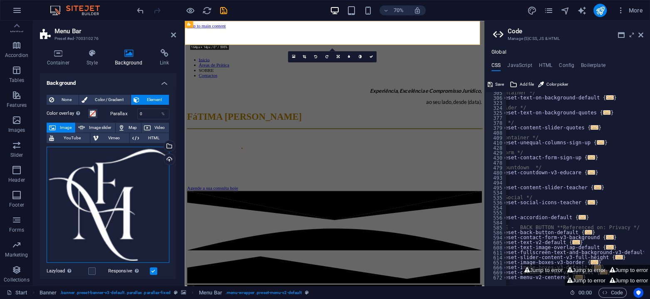
click at [115, 202] on div "Drag files here, click to choose files or select files from Files or our free s…" at bounding box center [108, 205] width 123 height 116
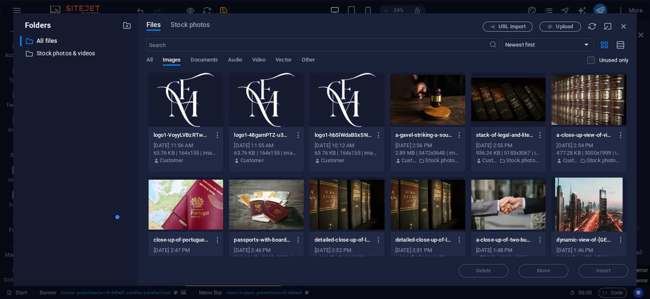
click at [335, 110] on div at bounding box center [347, 100] width 75 height 54
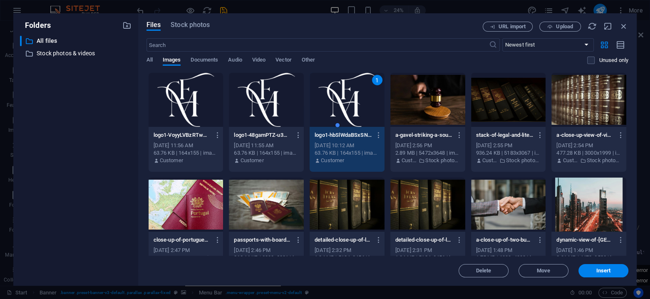
click at [335, 110] on div "1" at bounding box center [347, 100] width 75 height 54
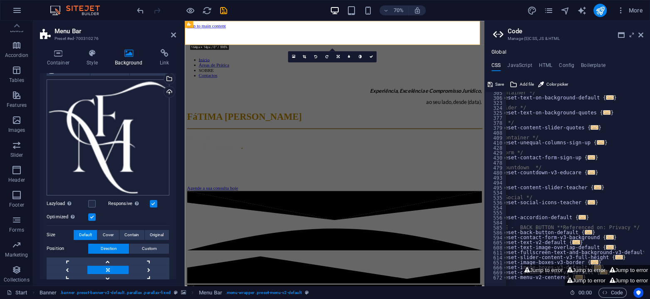
scroll to position [111, 0]
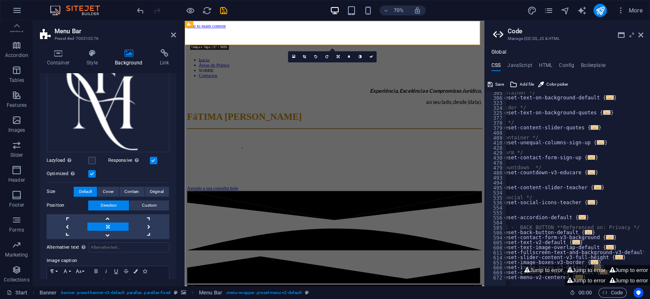
click at [150, 158] on label at bounding box center [153, 160] width 7 height 7
click at [0, 0] on input "Responsive Automatically load retina image and smartphone optimized sizes." at bounding box center [0, 0] width 0 height 0
click at [152, 160] on label at bounding box center [153, 160] width 7 height 7
click at [0, 0] on input "Responsive Automatically load retina image and smartphone optimized sizes." at bounding box center [0, 0] width 0 height 0
click at [92, 172] on label at bounding box center [91, 173] width 7 height 7
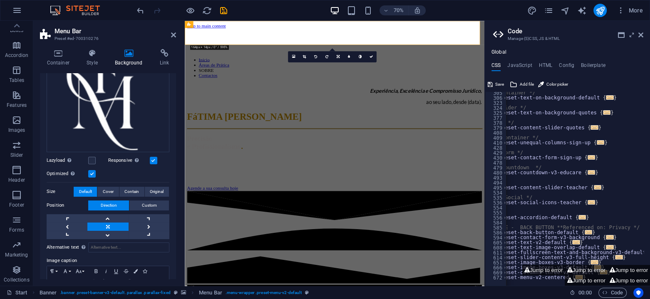
click at [0, 0] on input "Optimized Images are compressed to improve page speed." at bounding box center [0, 0] width 0 height 0
click at [92, 172] on label at bounding box center [91, 173] width 7 height 7
click at [0, 0] on input "Optimized Images are compressed to improve page speed." at bounding box center [0, 0] width 0 height 0
click at [69, 215] on link at bounding box center [67, 218] width 41 height 8
click at [107, 223] on link at bounding box center [107, 227] width 41 height 8
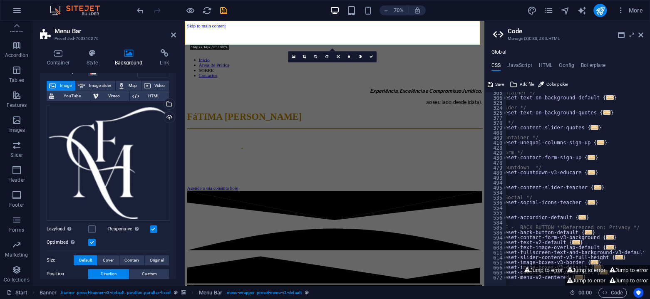
scroll to position [0, 0]
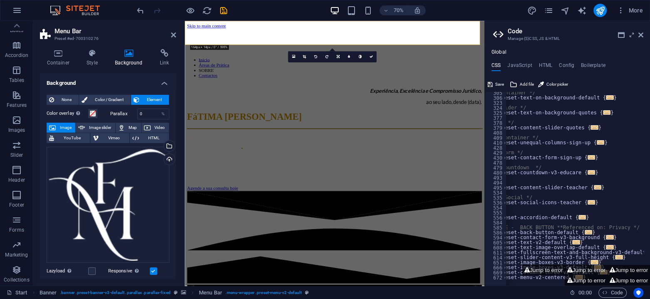
drag, startPoint x: 69, startPoint y: 99, endPoint x: 73, endPoint y: 107, distance: 8.9
click at [69, 99] on span "None" at bounding box center [67, 100] width 20 height 10
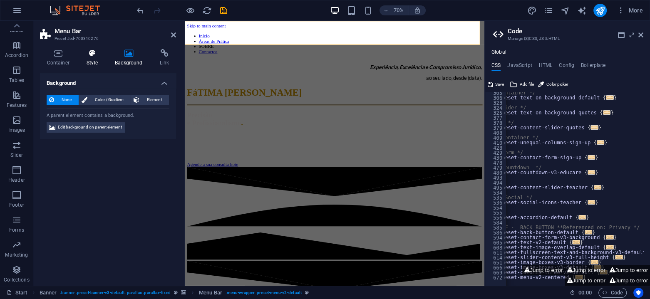
click at [92, 52] on icon at bounding box center [92, 53] width 25 height 8
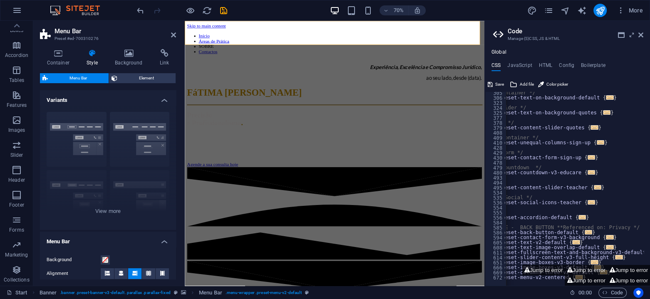
click at [87, 80] on span "Menu Bar" at bounding box center [78, 78] width 56 height 10
click at [87, 79] on span "Menu Bar" at bounding box center [78, 78] width 56 height 10
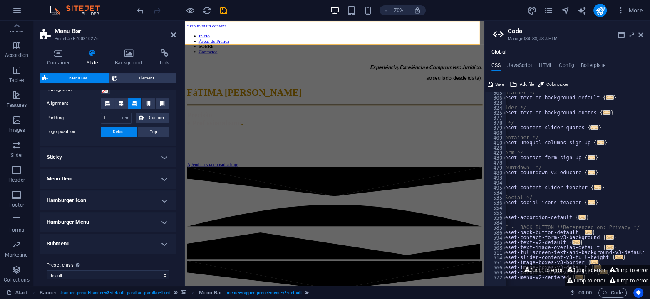
scroll to position [177, 0]
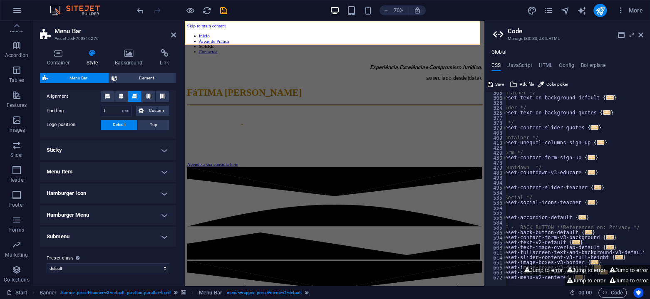
click at [164, 172] on h4 "Menu Item" at bounding box center [108, 172] width 136 height 20
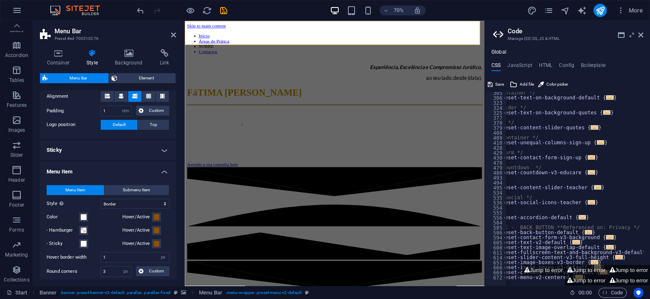
click at [161, 151] on h4 "Sticky" at bounding box center [108, 150] width 136 height 20
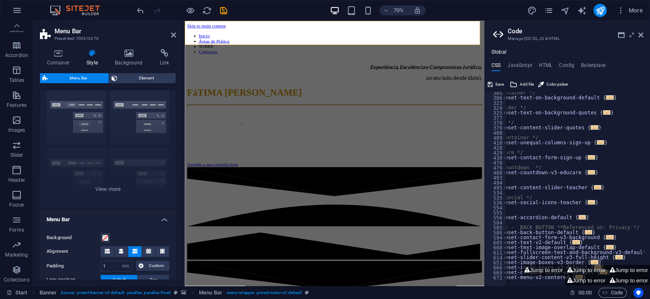
scroll to position [0, 0]
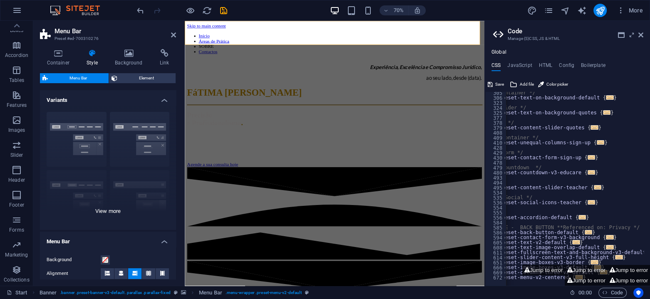
click at [125, 132] on div "Border Centered Default Fixed Loki Trigger Wide XXL" at bounding box center [108, 167] width 136 height 125
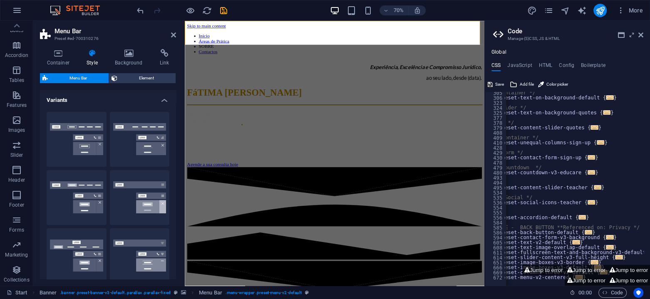
click at [125, 132] on button "Centered" at bounding box center [140, 139] width 60 height 55
select select "sticky_menu"
select select "hover_border_bottom"
type input "1"
type input "0"
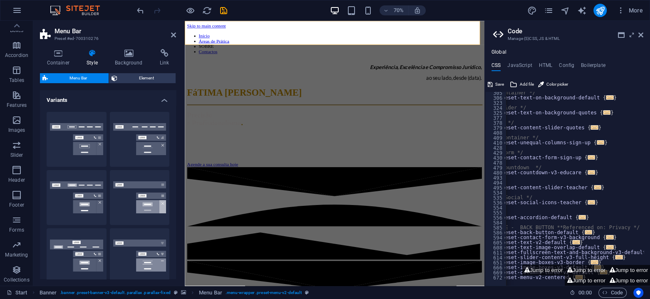
type input "2"
select select "DISABLED_OPTION_VALUE"
type input "0"
select select "link-special-font"
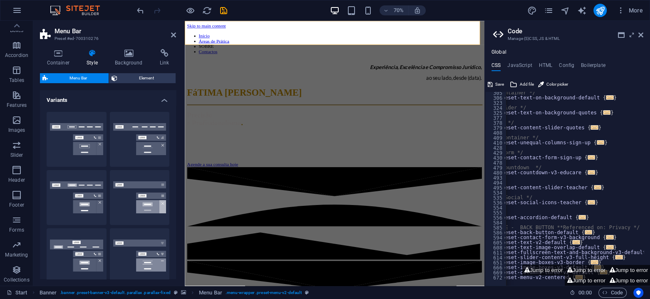
type input "1.5"
select select "rem"
select select
type input "2"
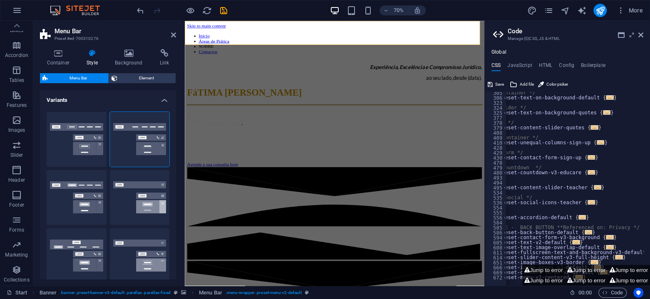
click at [539, 271] on button "Jump to error" at bounding box center [543, 270] width 42 height 10
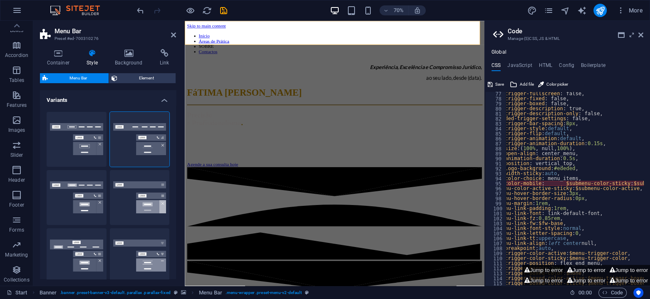
type textarea "$menu-color-mobile: $submenu-color-sticky: $submenu-color,"
click at [535, 183] on div "$menu-trigger-fullscreen : false, $menu-trigger-fixed : false, $menu-trigger-bo…" at bounding box center [574, 190] width 228 height 198
click at [580, 265] on button "Jump to error" at bounding box center [586, 270] width 42 height 10
click at [581, 268] on button "Jump to error" at bounding box center [586, 270] width 42 height 10
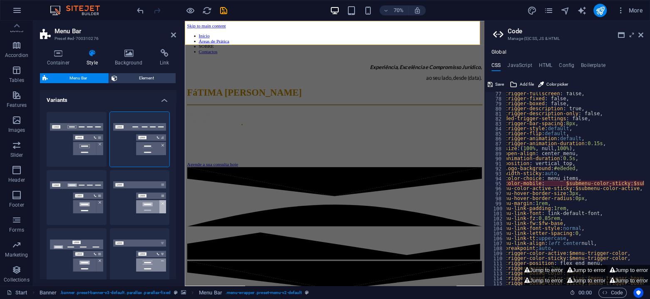
click at [581, 268] on button "Jump to error" at bounding box center [586, 270] width 42 height 10
click at [136, 79] on span "Element" at bounding box center [146, 78] width 53 height 10
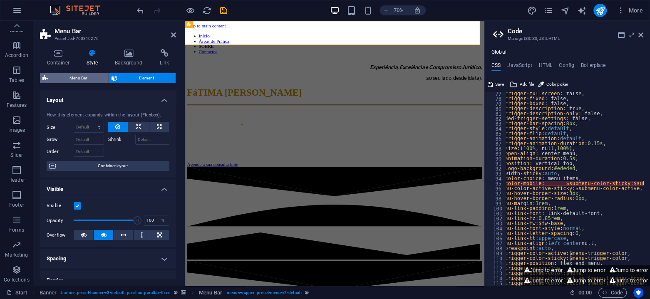
click at [91, 79] on span "Menu Bar" at bounding box center [78, 78] width 56 height 10
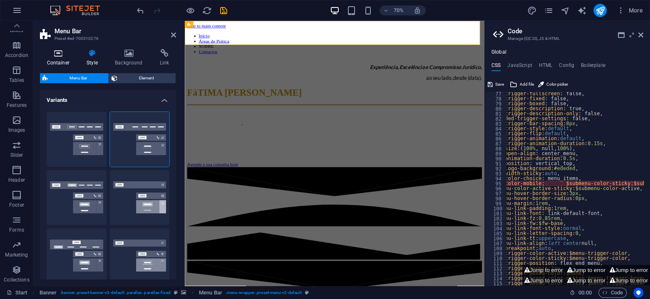
click at [56, 50] on icon at bounding box center [58, 53] width 37 height 8
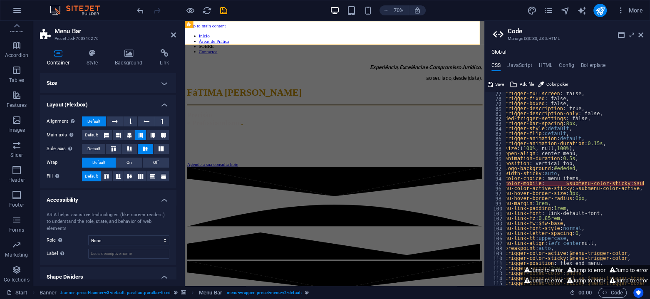
click at [56, 52] on icon at bounding box center [58, 53] width 37 height 8
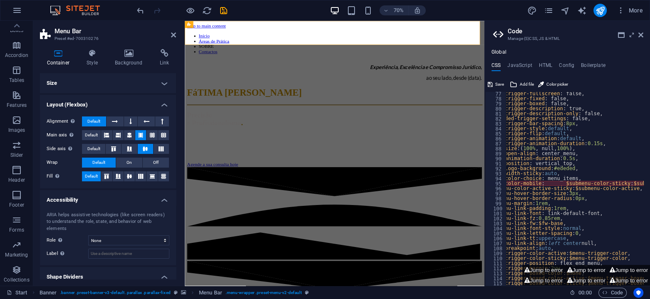
click at [56, 52] on icon at bounding box center [58, 53] width 37 height 8
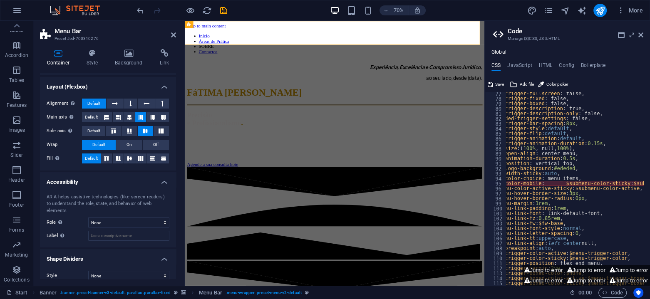
scroll to position [19, 0]
click at [139, 217] on select "None Alert Article Banner Comment Complementary Dialog Footer Header Marquee Pr…" at bounding box center [128, 222] width 81 height 10
click at [88, 217] on select "None Alert Article Banner Comment Complementary Dialog Footer Header Marquee Pr…" at bounding box center [128, 222] width 81 height 10
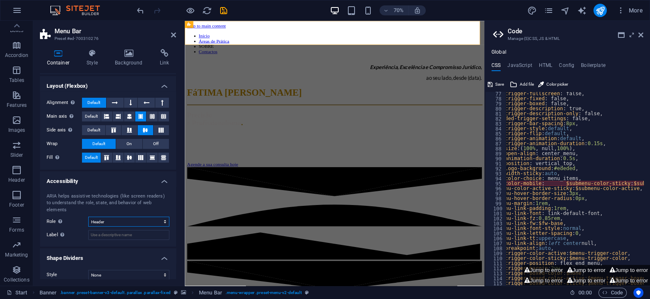
click at [129, 217] on select "None Alert Article Banner Comment Complementary Dialog Footer Header Marquee Pr…" at bounding box center [128, 222] width 81 height 10
select select "none"
click at [88, 217] on select "None Alert Article Banner Comment Complementary Dialog Footer Header Marquee Pr…" at bounding box center [128, 222] width 81 height 10
click at [128, 272] on select "None Triangle Square Diagonal Polygon 1 Polygon 2 Zigzag Multiple Zigzags Waves…" at bounding box center [128, 275] width 81 height 10
click at [58, 248] on h4 "Shape Dividers" at bounding box center [108, 255] width 136 height 15
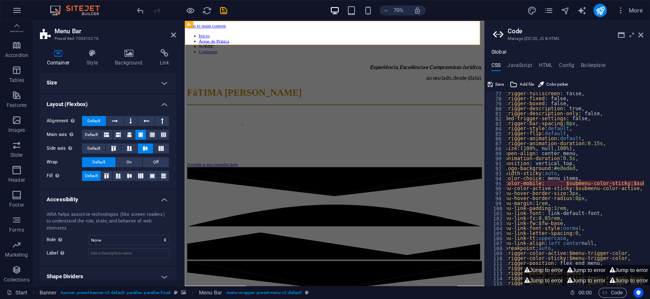
scroll to position [0, 0]
click at [92, 56] on icon at bounding box center [92, 53] width 25 height 8
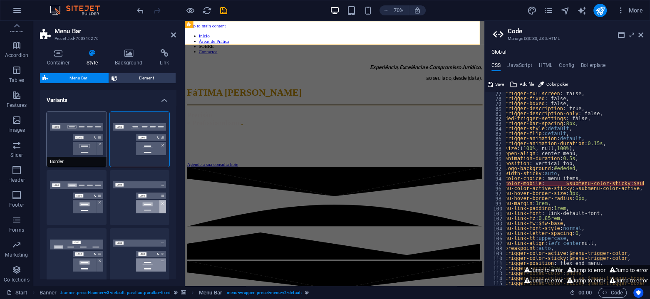
click at [66, 144] on button "Border" at bounding box center [77, 139] width 60 height 55
select select "sticky_reverse"
select select "hover_border"
type input "1"
type input "3"
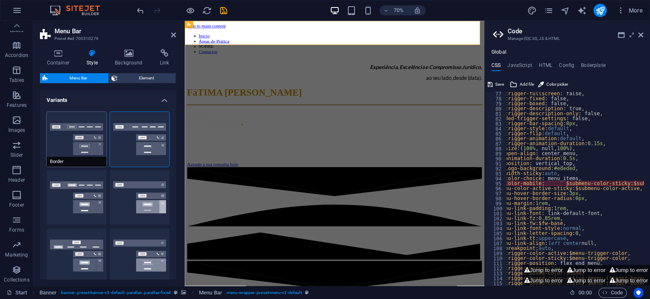
type input "1"
select select "rem"
type input "1"
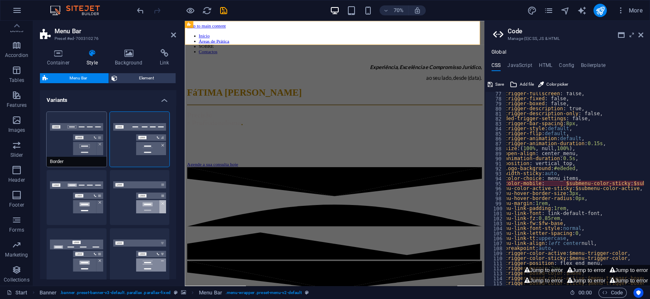
select select "link-special-font"
type input "1.1"
select select "rem"
select select
type input "1"
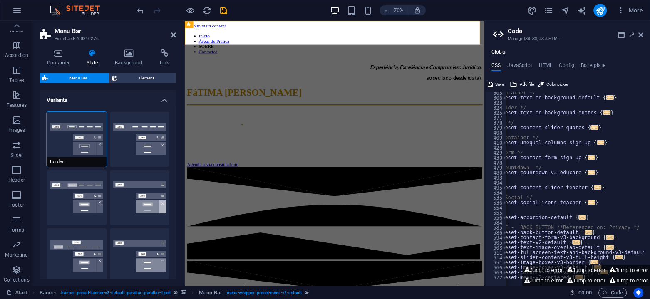
scroll to position [341, 0]
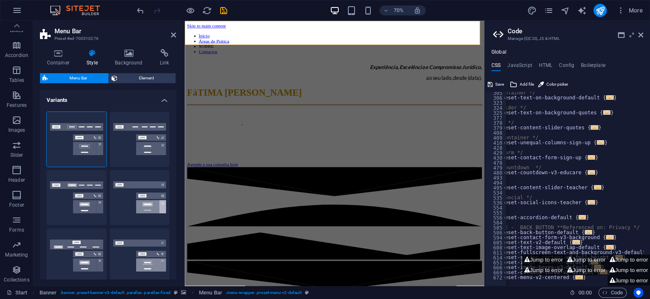
click at [544, 259] on button "Jump to error" at bounding box center [543, 260] width 42 height 10
type textarea "$menu-color-mobile: $submenu-color-sticky: $submenu-color,"
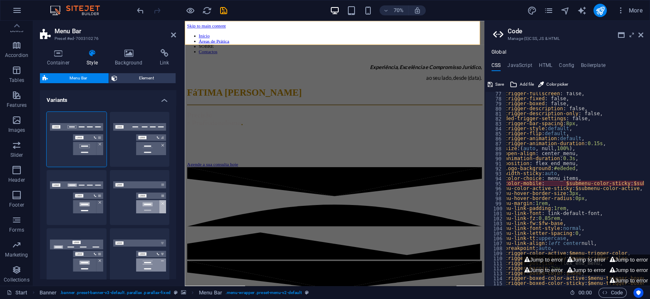
click at [544, 259] on button "Jump to error" at bounding box center [543, 260] width 42 height 10
drag, startPoint x: 597, startPoint y: 65, endPoint x: 591, endPoint y: 76, distance: 12.3
click at [597, 67] on h4 "Boilerplate" at bounding box center [593, 66] width 25 height 9
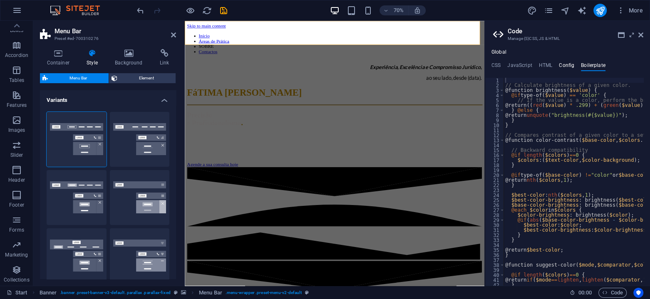
click at [568, 66] on h4 "Config" at bounding box center [566, 66] width 15 height 9
type textarea "$color-background: #ffffff;"
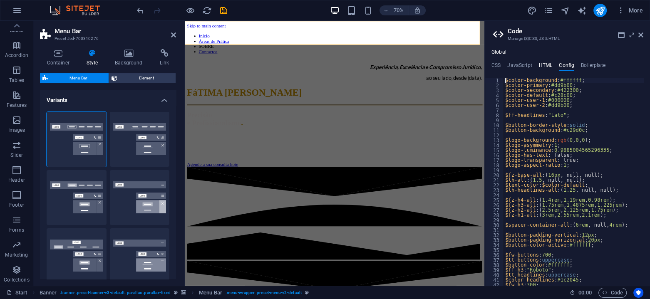
click at [544, 67] on h4 "HTML" at bounding box center [546, 66] width 14 height 9
type textarea "<a href="#main-content" class="wv-link-content button">Skip to main content</a>"
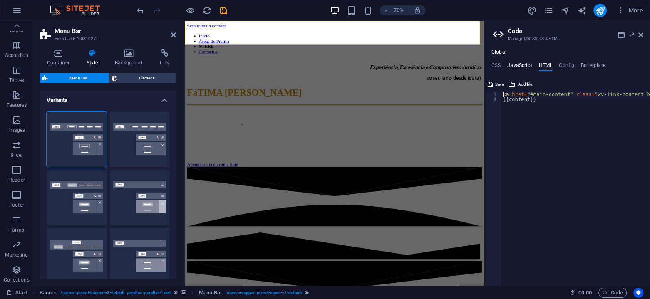
click at [519, 62] on h4 "JavaScript" at bounding box center [519, 66] width 25 height 9
type textarea "/* JS for preset "Menu V2" */"
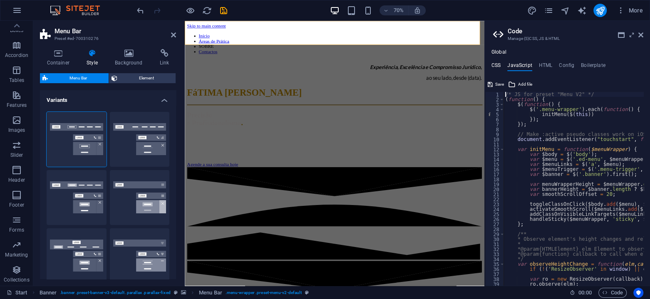
click at [495, 63] on h4 "CSS" at bounding box center [495, 66] width 9 height 9
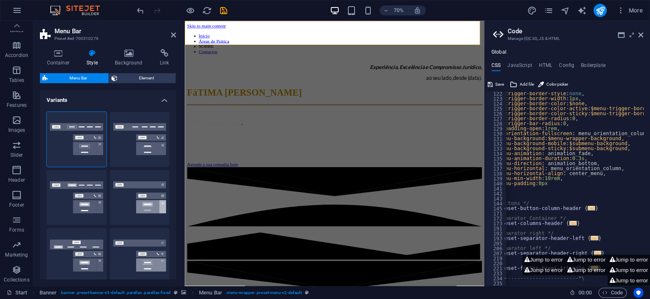
scroll to position [760, 0]
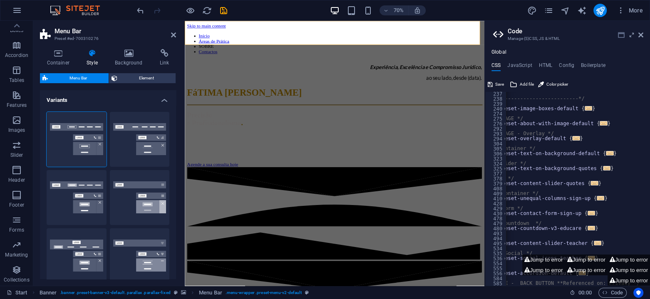
click at [622, 33] on icon at bounding box center [621, 35] width 7 height 7
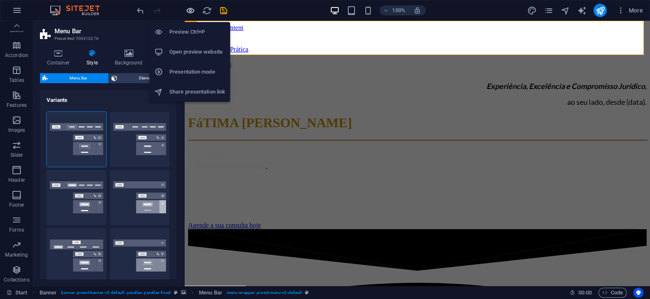
drag, startPoint x: 189, startPoint y: 8, endPoint x: 244, endPoint y: 71, distance: 83.7
click at [189, 8] on icon "button" at bounding box center [191, 11] width 10 height 10
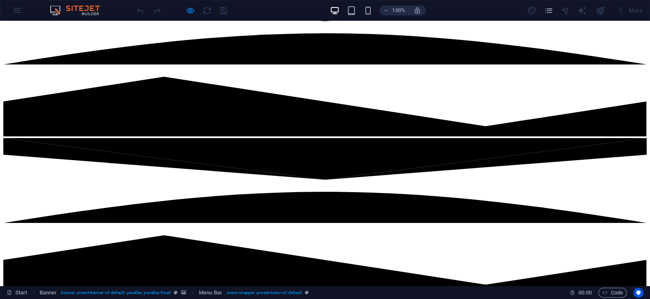
scroll to position [83, 0]
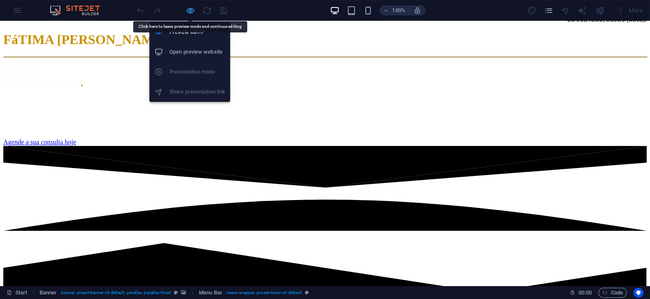
click at [191, 12] on icon "button" at bounding box center [191, 11] width 10 height 10
select select "rem"
select select "sticky_reverse"
select select "px"
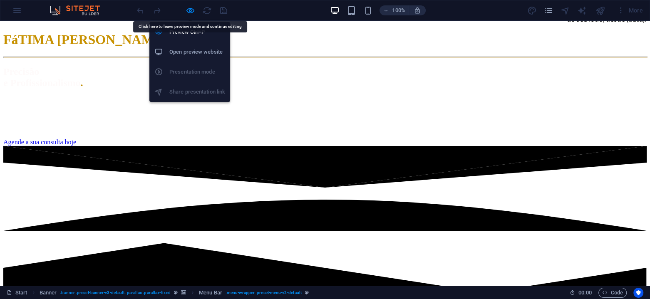
select select "px"
select select "hover_border"
select select "px"
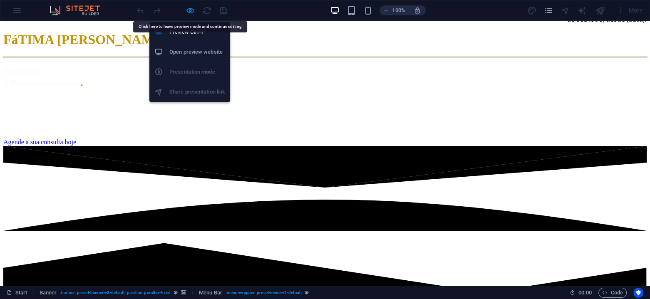
select select "rem"
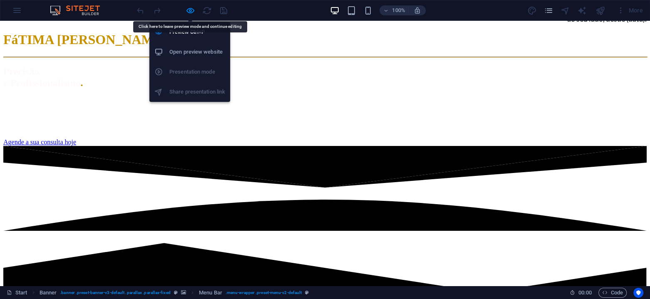
select select "rem"
select select "link-special-font"
select select "rem"
select select
select select "px"
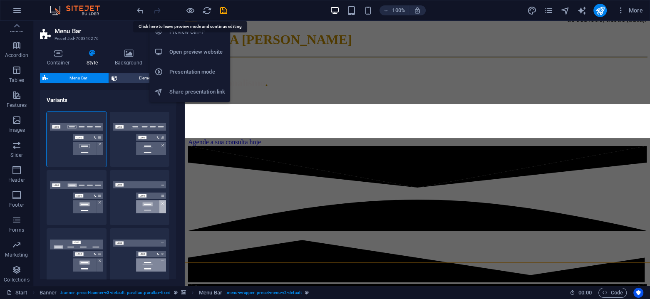
scroll to position [0, 0]
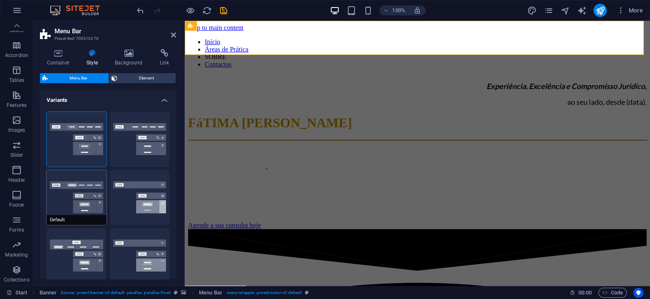
click at [69, 208] on button "Default" at bounding box center [77, 197] width 60 height 55
select select "sticky_menu"
select select "hover_box_bottom"
type input "0"
type input "2"
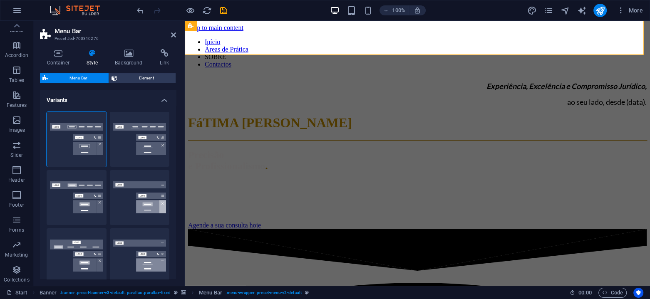
select select "link-default-font"
select select "px"
select select
type input "0"
select select
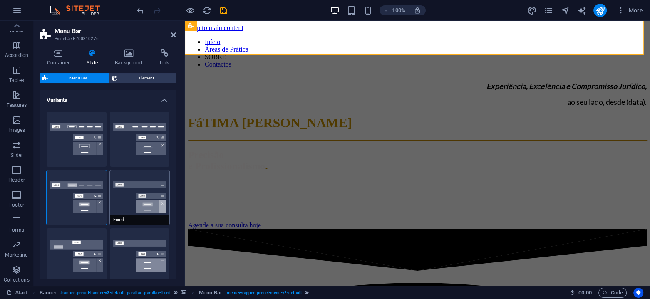
click at [119, 212] on button "Fixed" at bounding box center [140, 197] width 60 height 55
select select "link-special-font"
type input "1.5"
select select "rem"
select select "700"
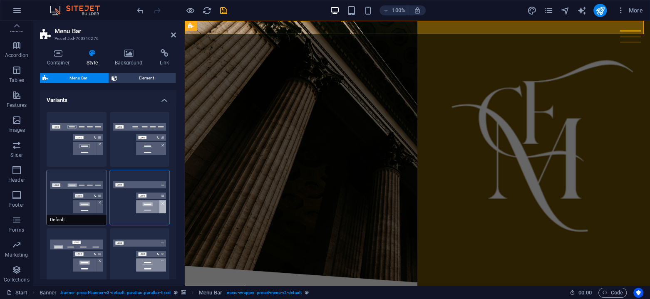
click at [70, 213] on button "Default" at bounding box center [77, 197] width 60 height 55
select select "link-default-font"
select select "px"
select select
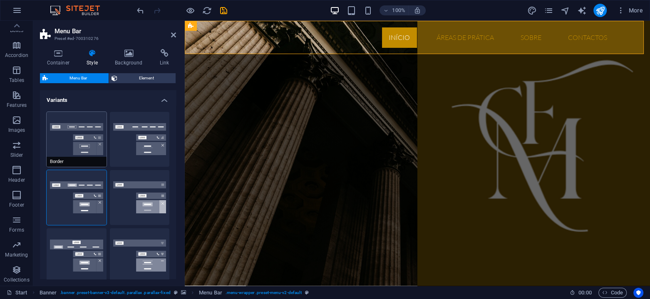
click at [68, 151] on button "Border" at bounding box center [77, 139] width 60 height 55
select select "sticky_reverse"
select select "hover_border"
type input "1"
type input "3"
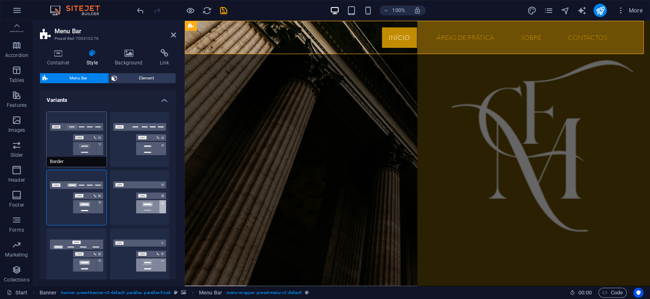
type input "1"
select select "link-special-font"
type input "1.1"
select select "rem"
select select
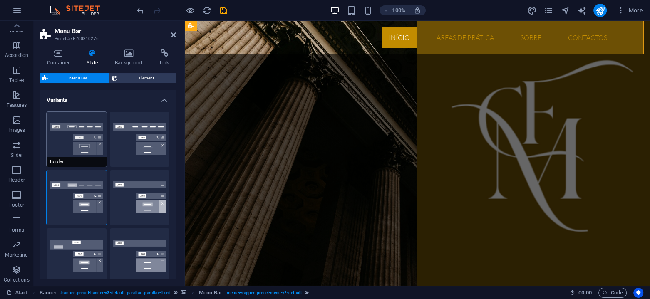
type input "1"
select select "300"
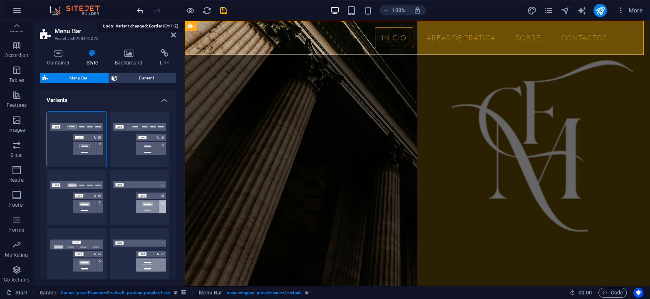
click at [136, 10] on icon "undo" at bounding box center [141, 11] width 10 height 10
select select "sticky_menu"
select select "hover_box_bottom"
type input "3"
type input "0"
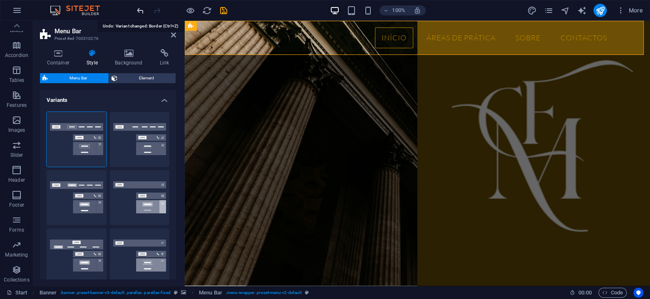
type input "2"
select select "link-default-font"
select select "px"
select select
type input "0"
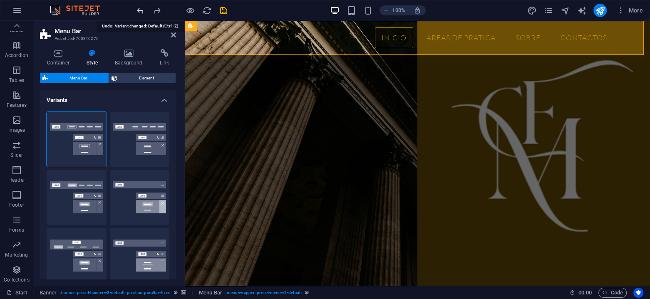
click at [136, 10] on icon "undo" at bounding box center [141, 11] width 10 height 10
select select "link-special-font"
type input "1.5"
select select "rem"
select select "700"
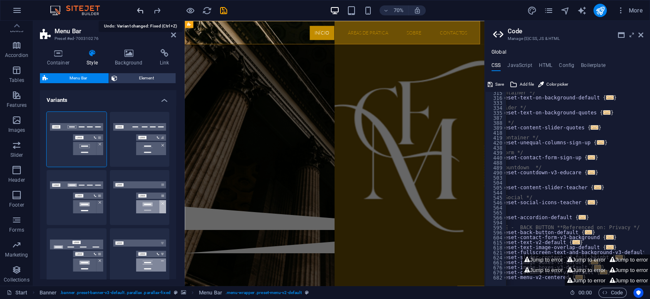
click at [136, 10] on icon "undo" at bounding box center [141, 11] width 10 height 10
select select "link-default-font"
select select "px"
select select
click at [136, 10] on icon "undo" at bounding box center [141, 11] width 10 height 10
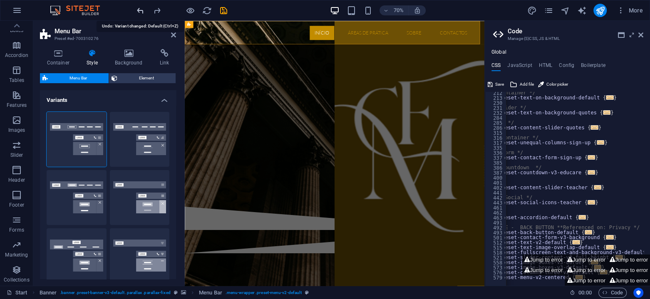
select select "sticky_reverse"
select select "hover_border"
type input "1"
type input "3"
type input "1"
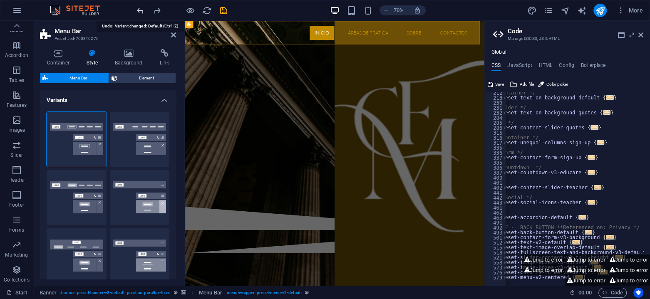
select select "link-special-font"
type input "1.1"
select select "rem"
select select
type input "1"
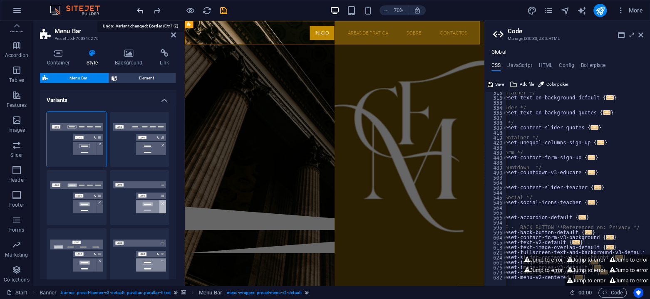
click at [136, 10] on icon "undo" at bounding box center [141, 11] width 10 height 10
select select "sticky_menu"
select select "hover_border_bottom"
type input "0"
type input "2"
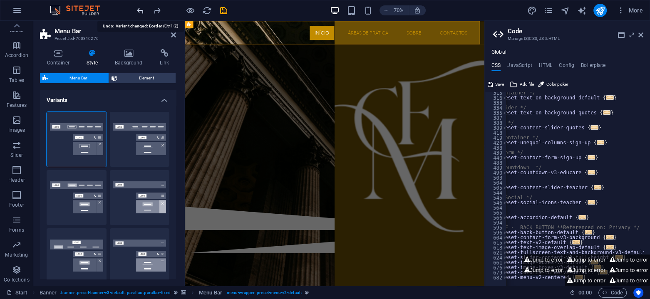
select select "DISABLED_OPTION_VALUE"
type input "0"
select select "link-special-font"
type input "1.5"
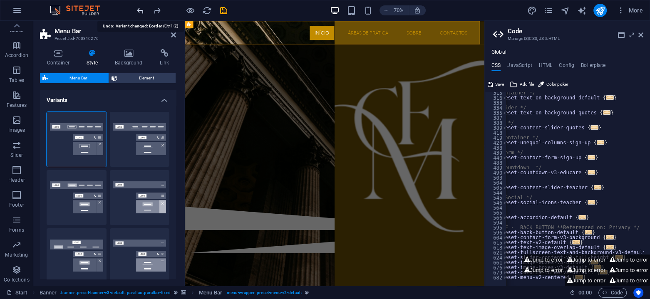
select select
type input "2"
click at [136, 10] on icon "undo" at bounding box center [141, 11] width 10 height 10
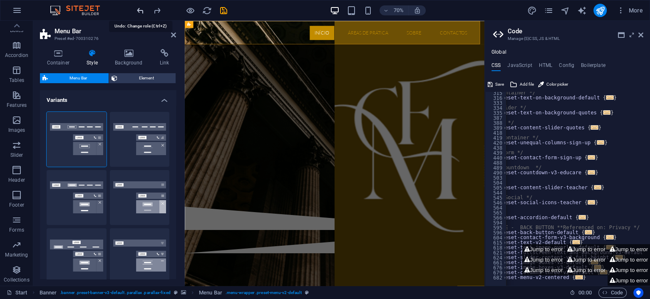
click at [136, 10] on icon "undo" at bounding box center [141, 11] width 10 height 10
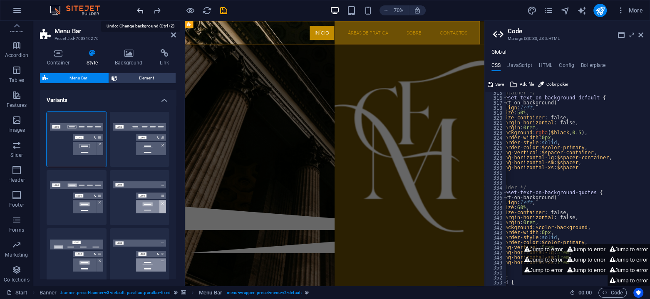
select select "sticky_reverse"
select select "hover_border"
type input "3"
type input "1"
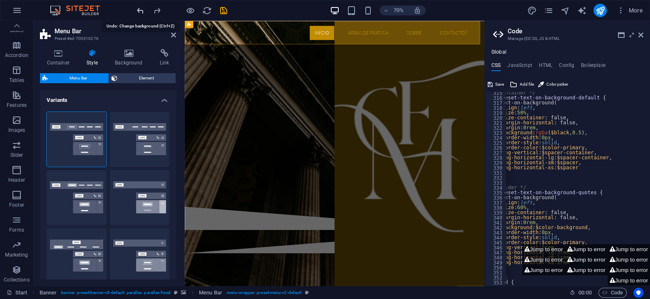
select select "rem"
type input "1"
select select "link-special-font"
type input "1.1"
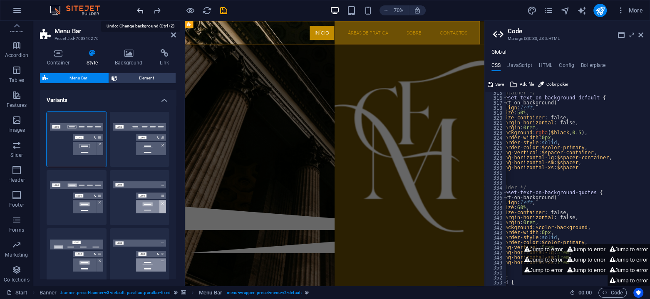
select select "300"
type input "1"
click at [136, 10] on icon "undo" at bounding box center [141, 11] width 10 height 10
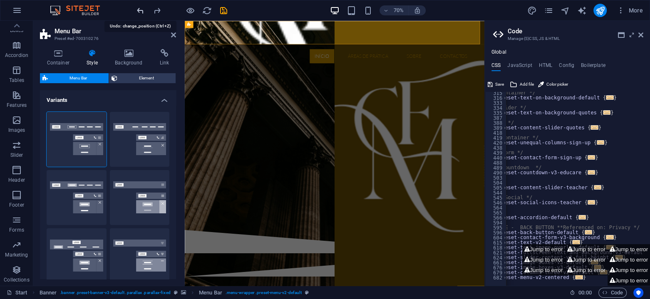
click at [136, 9] on icon "undo" at bounding box center [141, 11] width 10 height 10
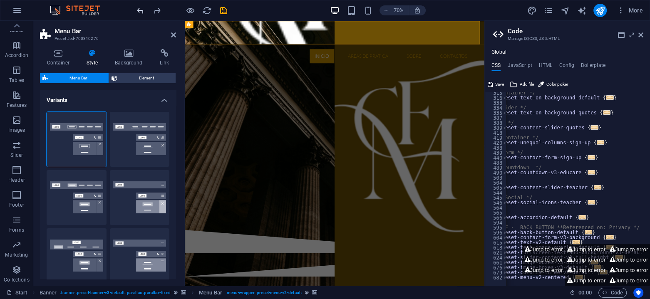
click at [135, 9] on span "undo" at bounding box center [140, 11] width 10 height 10
